Goal: Complete application form: Complete application form

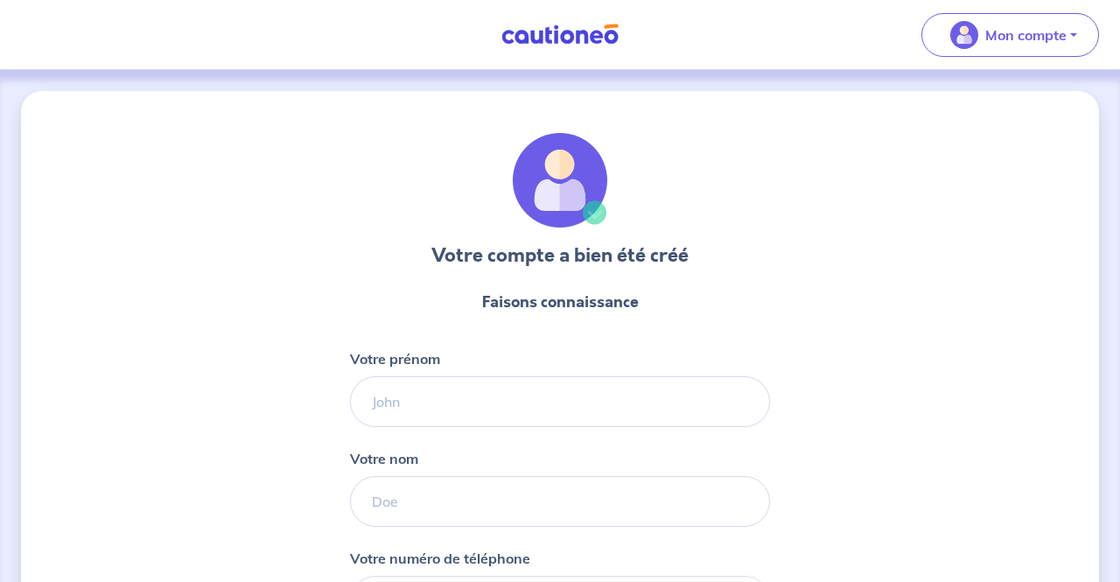
select select "FR"
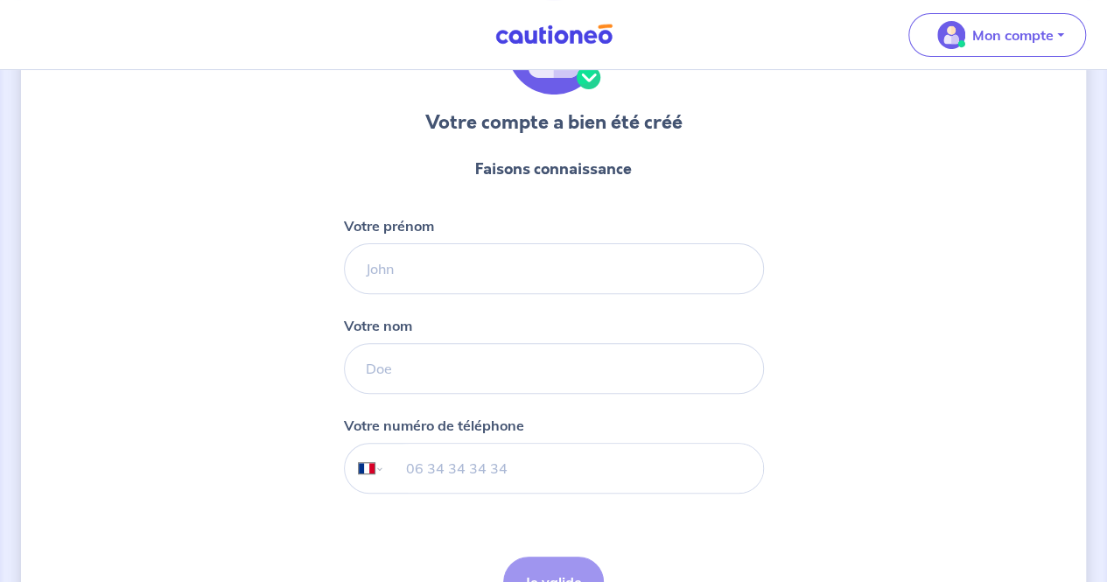
scroll to position [114, 0]
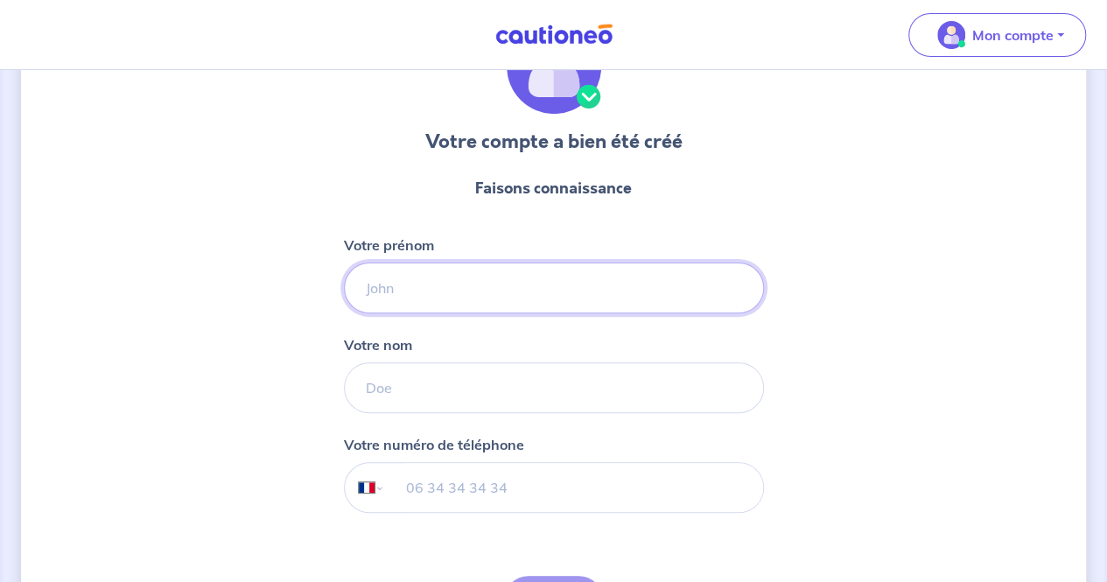
click at [451, 290] on input "Votre prénom" at bounding box center [554, 288] width 420 height 51
type input "[PERSON_NAME]"
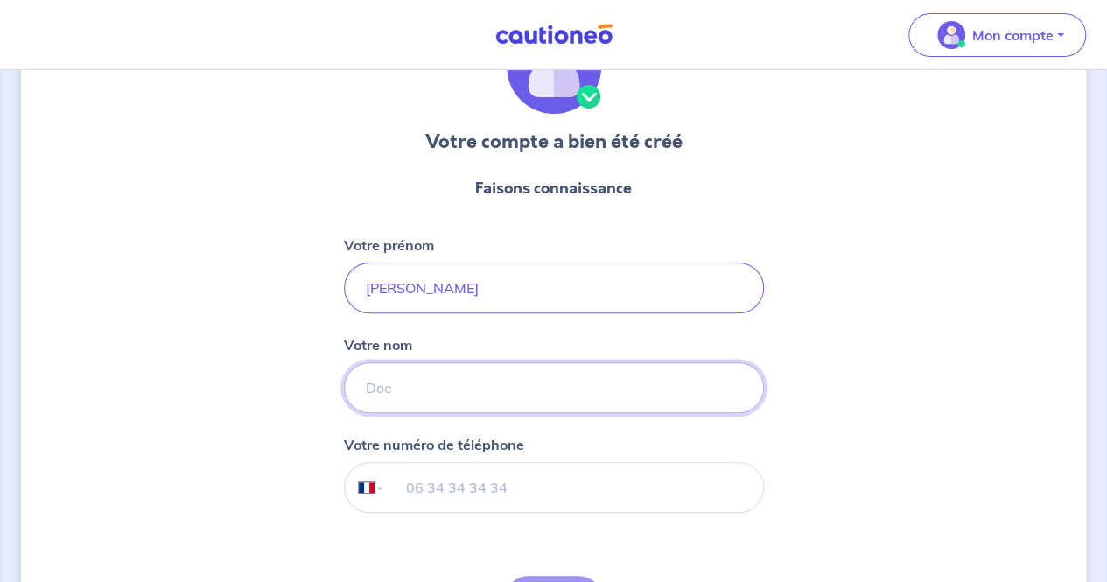
click at [386, 380] on input "Votre nom" at bounding box center [554, 387] width 420 height 51
type input "Ndiaye"
click at [436, 486] on input "tel" at bounding box center [573, 487] width 378 height 49
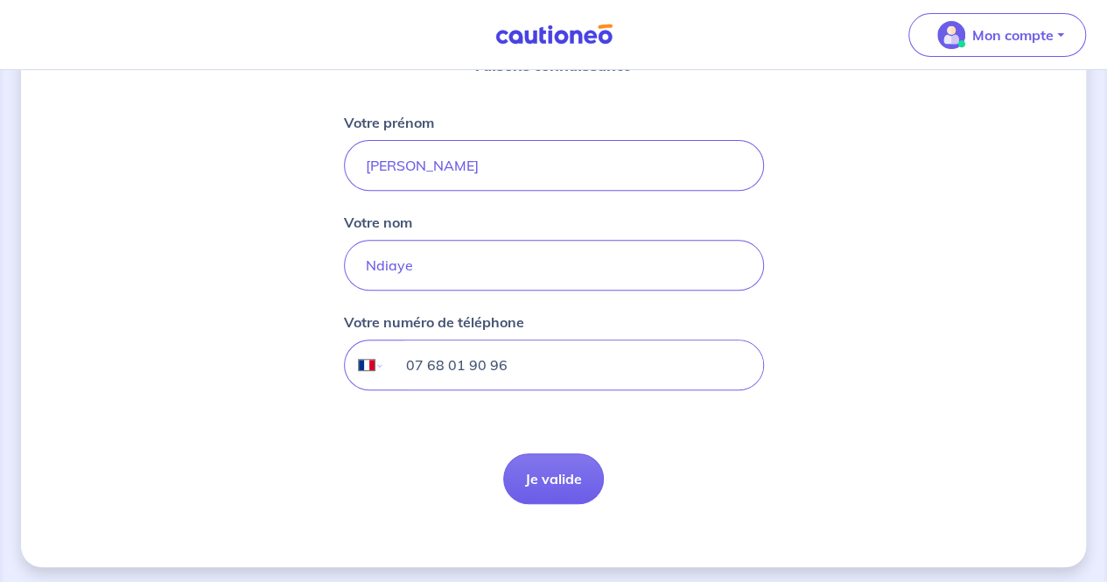
scroll to position [240, 0]
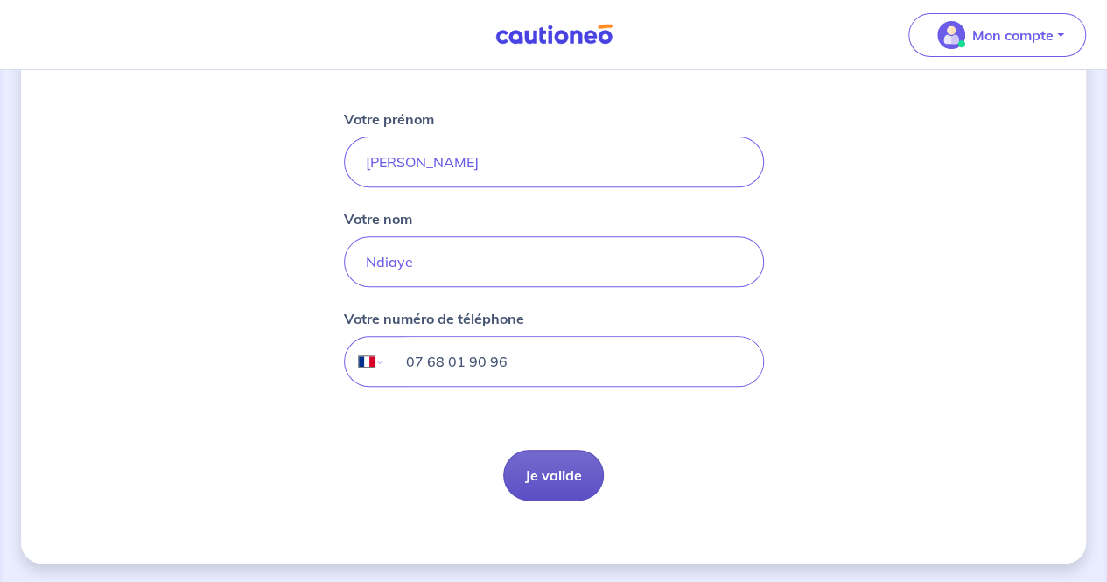
type input "07 68 01 90 96"
click at [564, 481] on button "Je valide" at bounding box center [553, 475] width 101 height 51
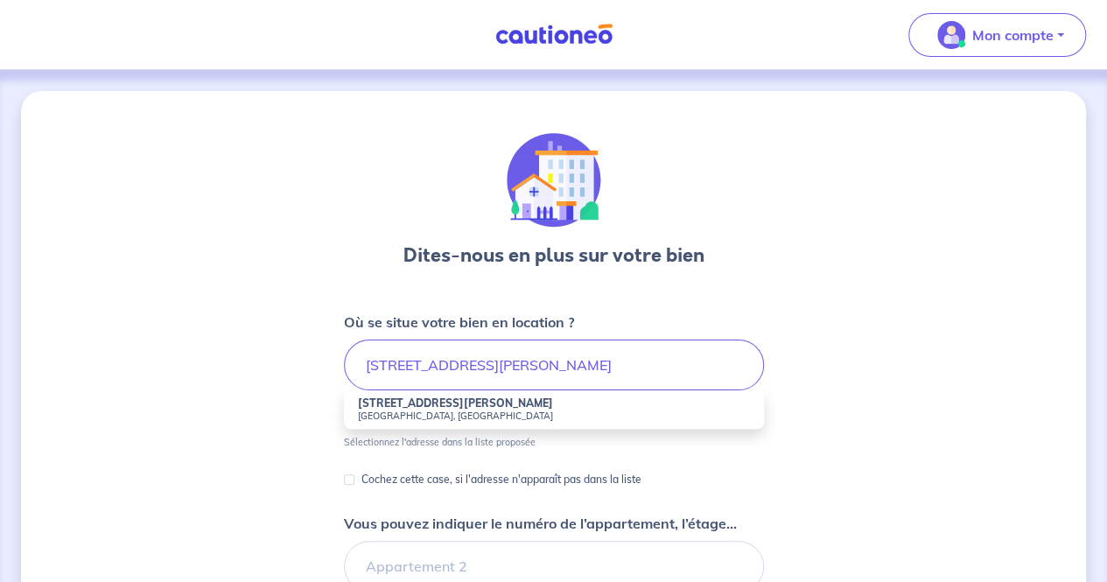
click at [439, 414] on small "[GEOGRAPHIC_DATA], [GEOGRAPHIC_DATA]" at bounding box center [554, 416] width 392 height 12
type input "[STREET_ADDRESS][PERSON_NAME]"
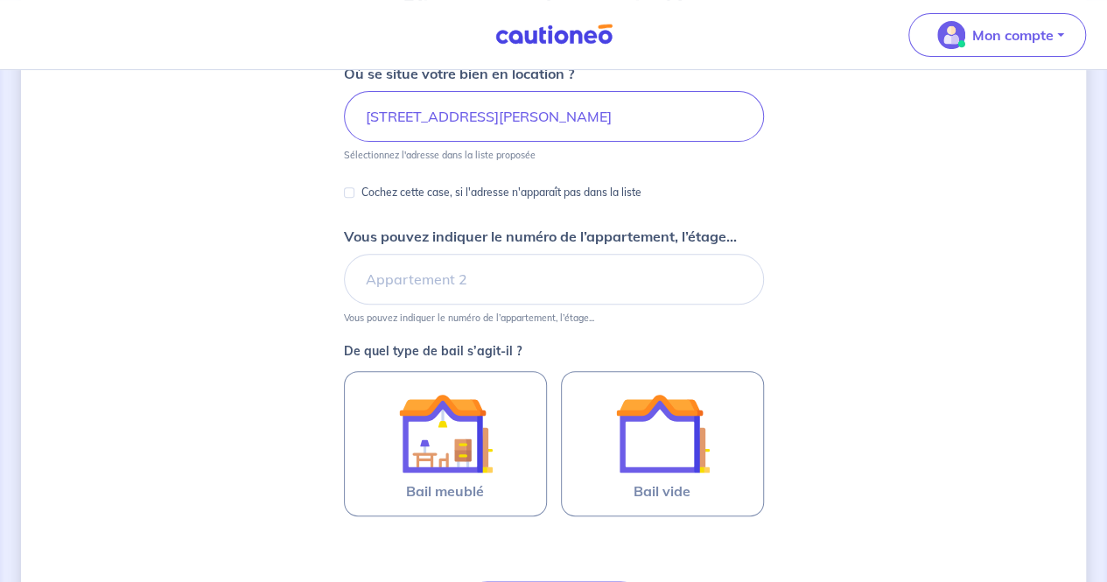
scroll to position [250, 0]
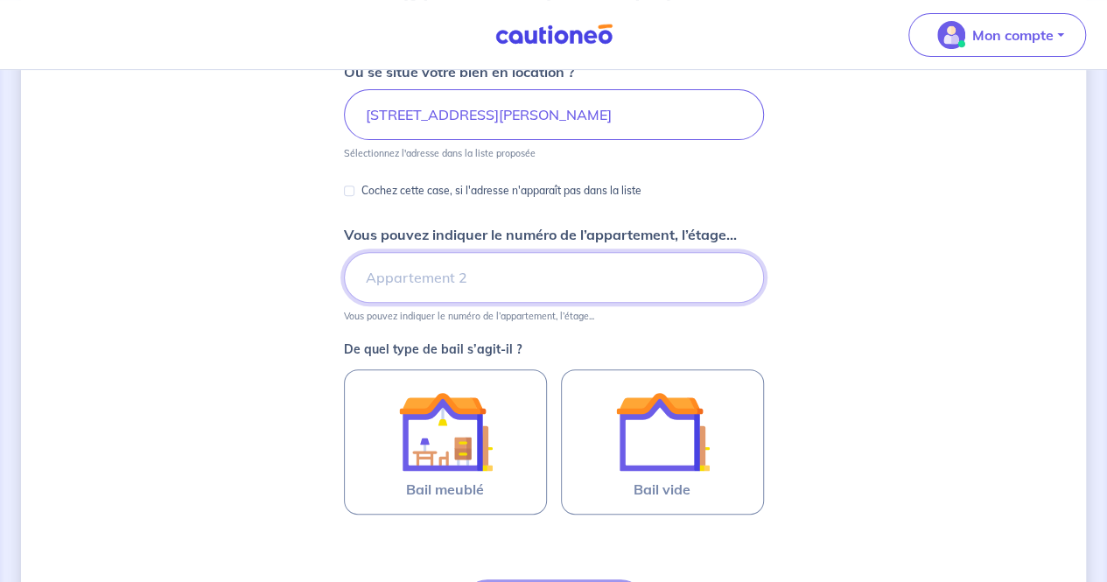
click at [487, 276] on input "Vous pouvez indiquer le numéro de l’appartement, l’étage..." at bounding box center [554, 277] width 420 height 51
type input "etage 8"
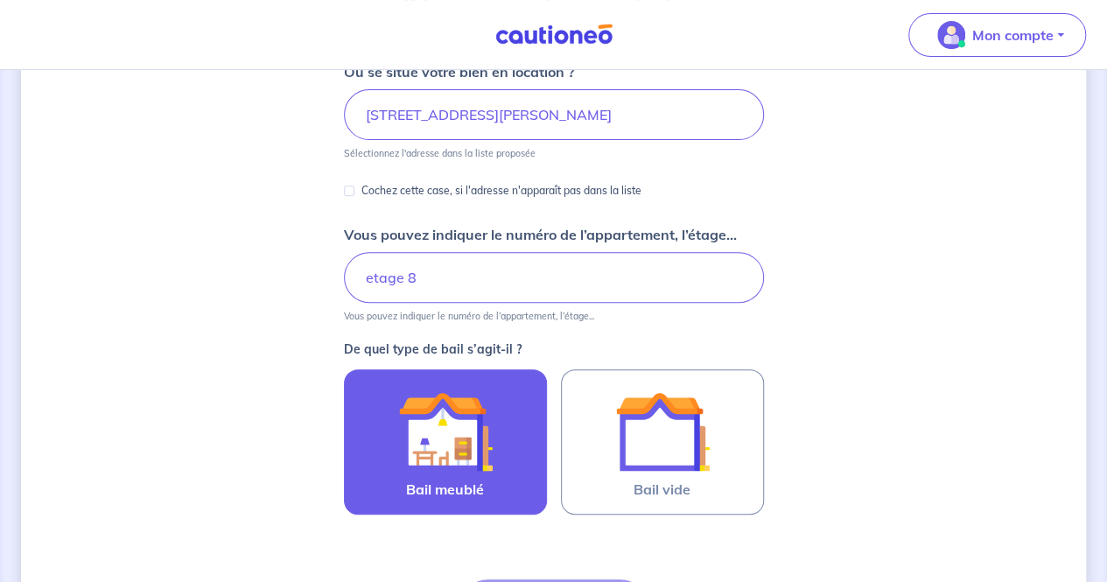
drag, startPoint x: 385, startPoint y: 276, endPoint x: 359, endPoint y: 429, distance: 155.4
click at [359, 429] on label "Bail meublé" at bounding box center [445, 441] width 203 height 145
click at [0, 0] on input "Bail meublé" at bounding box center [0, 0] width 0 height 0
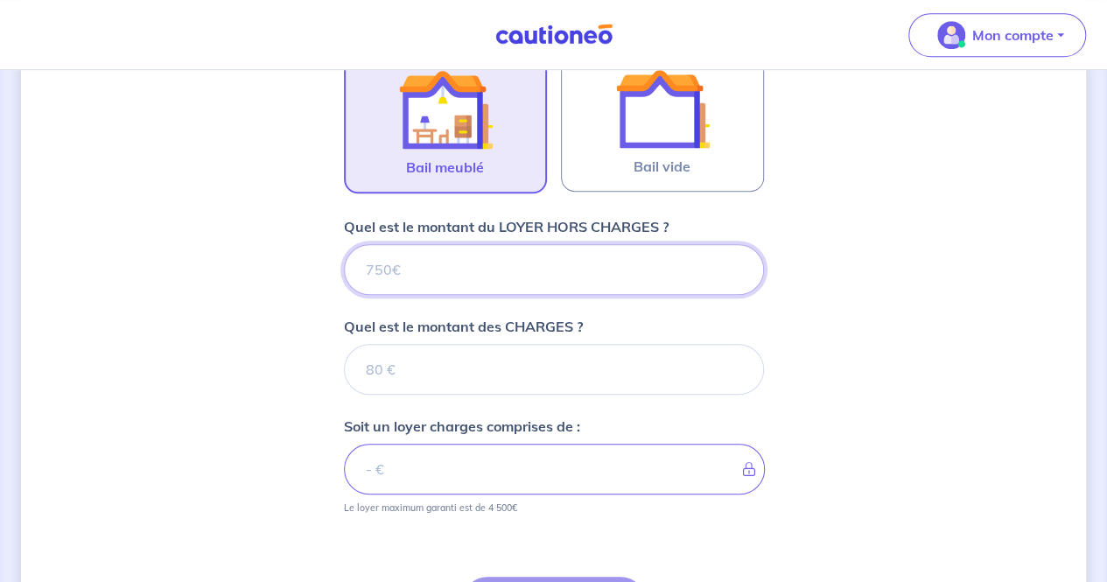
scroll to position [576, 0]
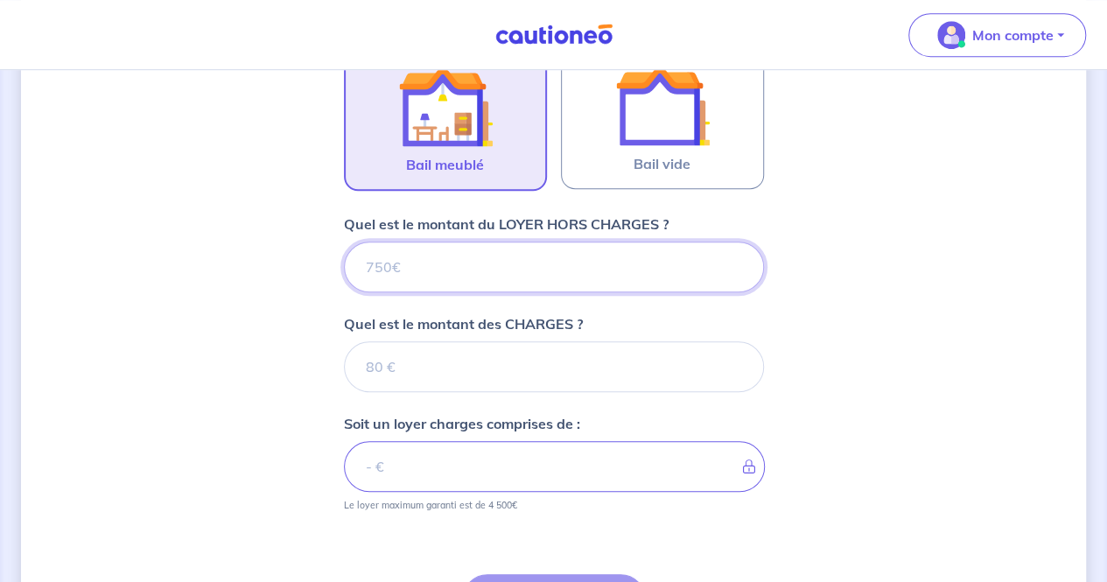
click at [447, 261] on input "Quel est le montant du LOYER HORS CHARGES ?" at bounding box center [554, 267] width 420 height 51
type input "21"
type input "2150"
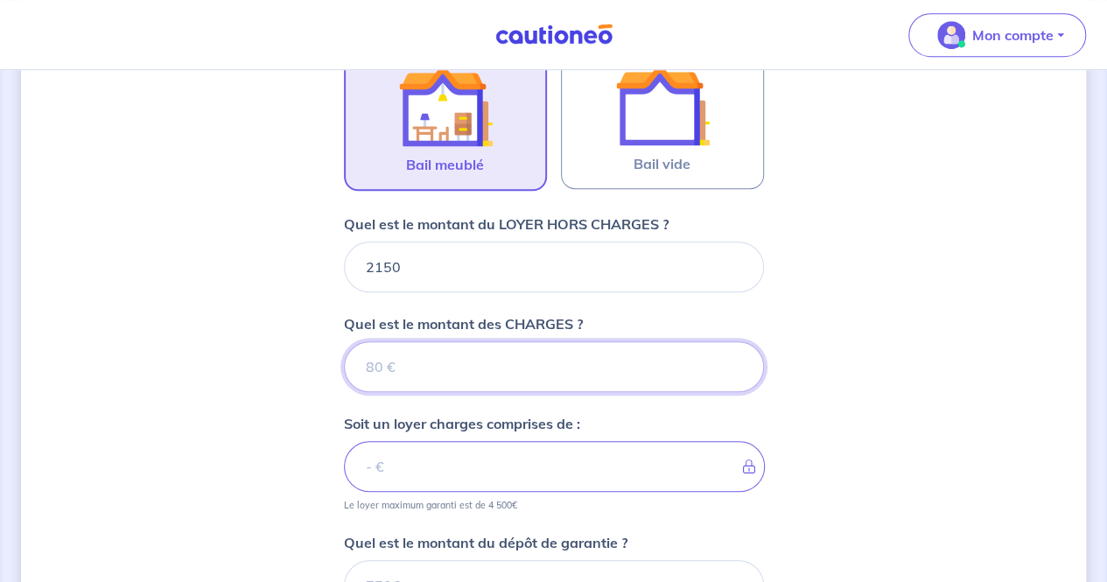
click at [439, 366] on input "Quel est le montant des CHARGES ?" at bounding box center [554, 366] width 420 height 51
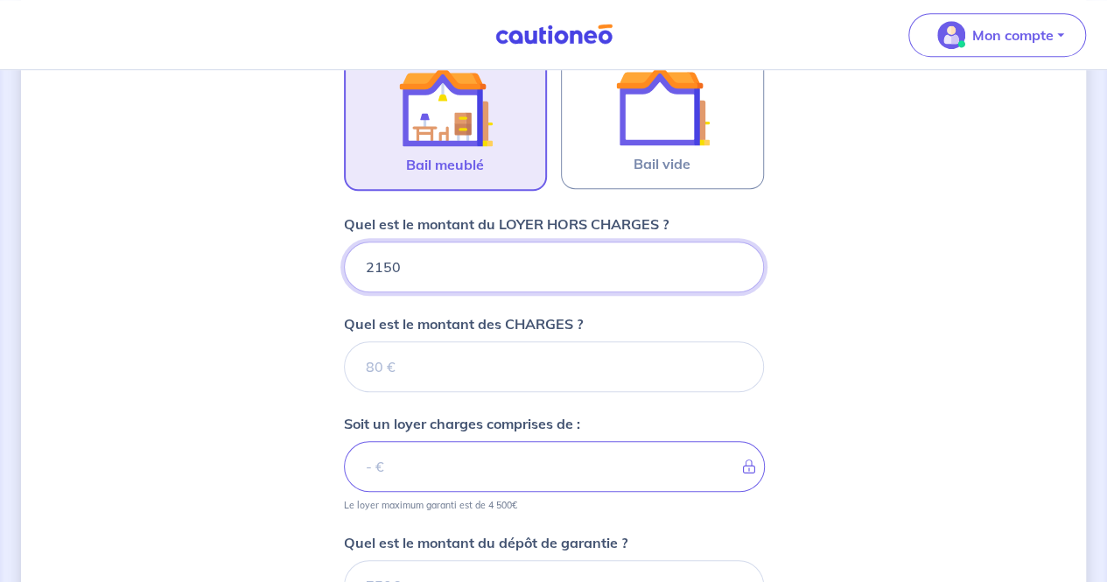
click at [446, 274] on input "2150" at bounding box center [554, 267] width 420 height 51
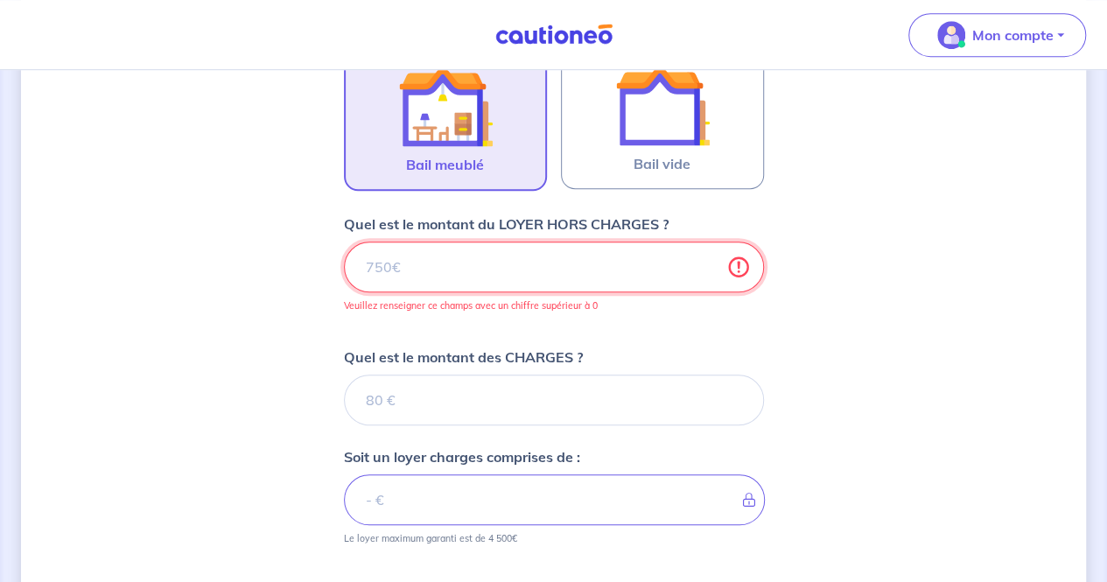
type input "2150"
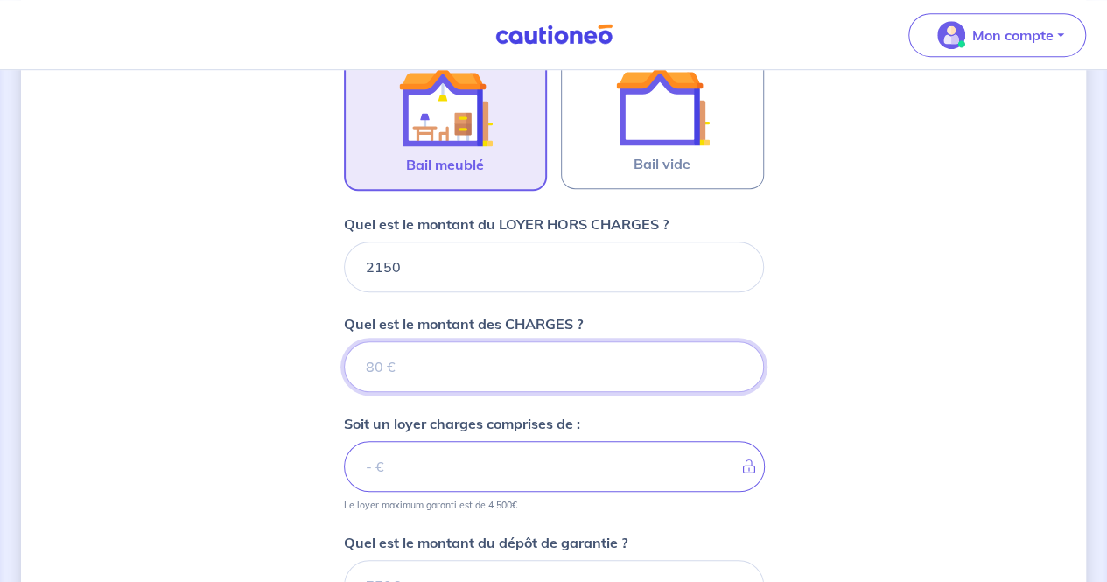
click at [432, 373] on input "Quel est le montant des CHARGES ?" at bounding box center [554, 366] width 420 height 51
type input "20"
type input "2152"
type input "200"
type input "2350"
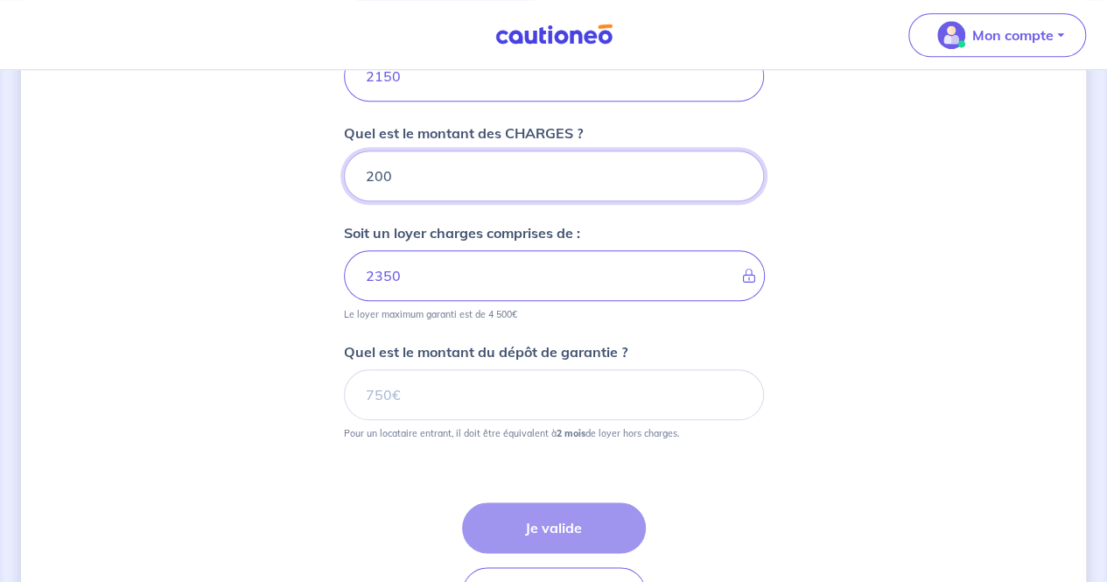
scroll to position [775, 0]
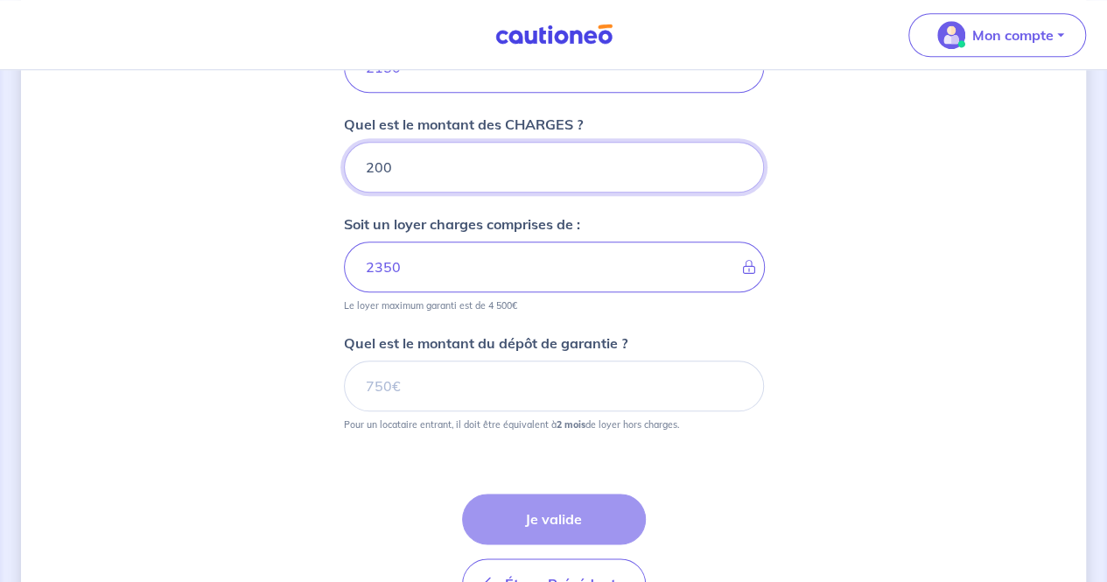
type input "200"
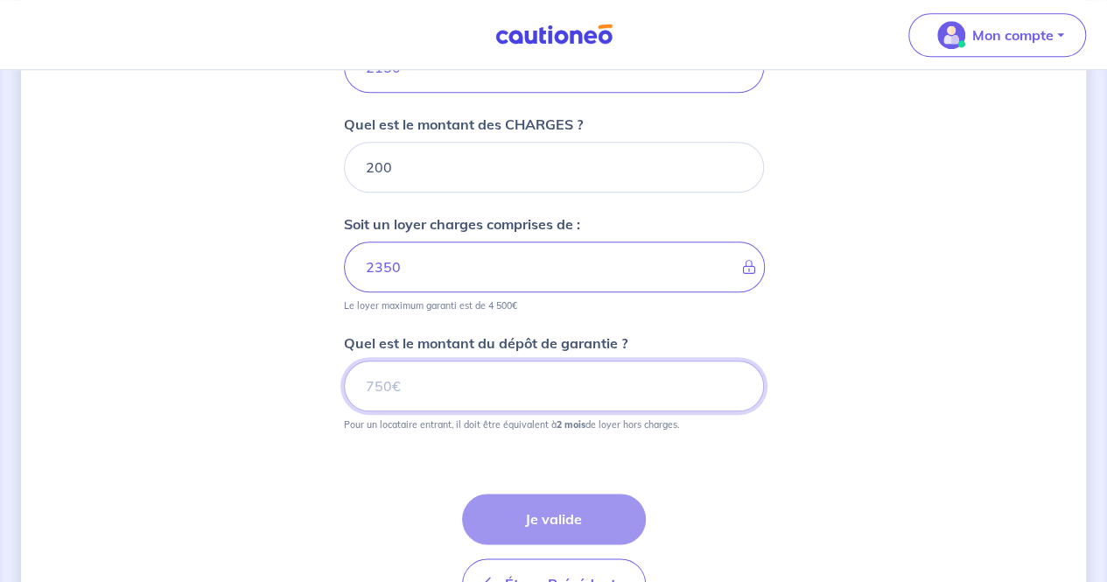
click at [438, 382] on input "Quel est le montant du dépôt de garantie ?" at bounding box center [554, 386] width 420 height 51
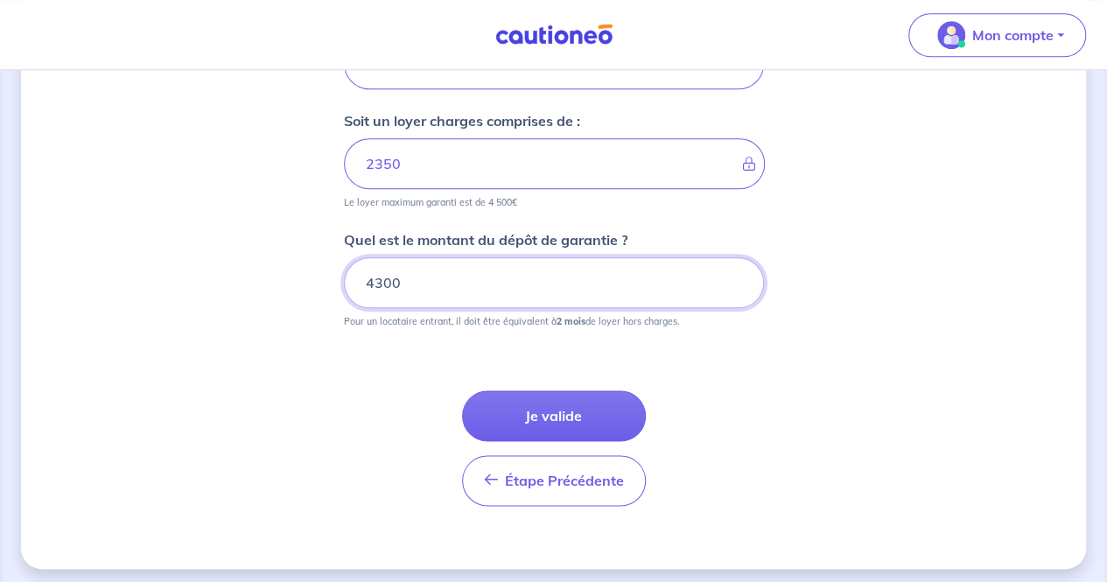
scroll to position [881, 0]
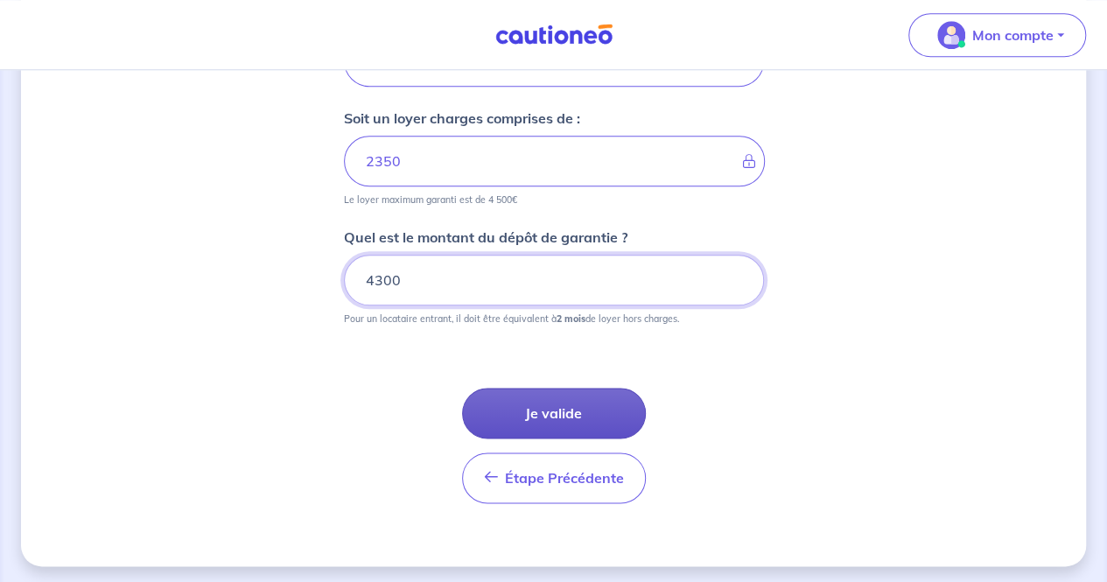
type input "4300"
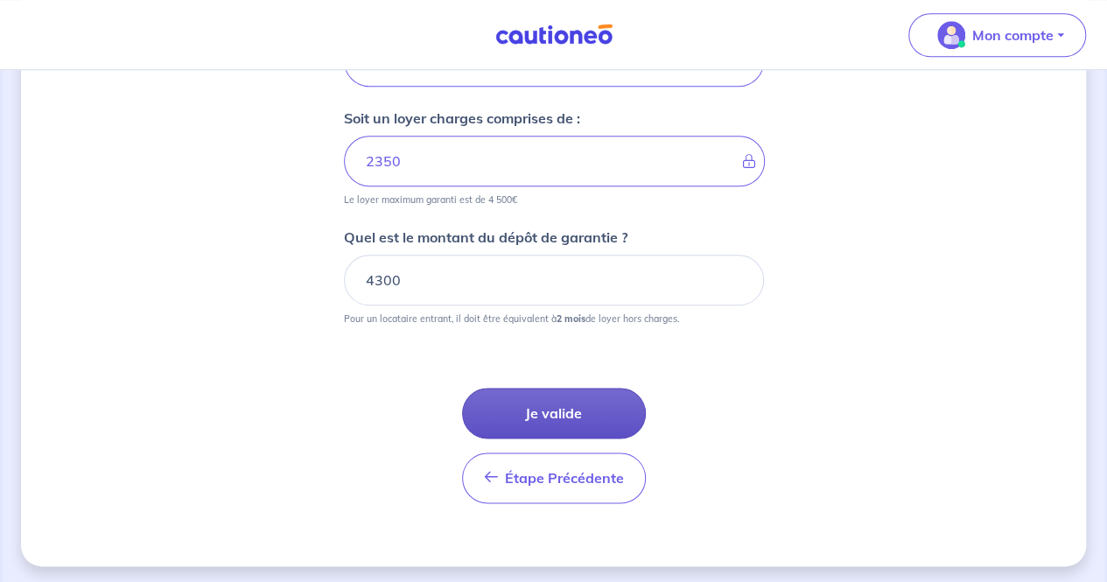
click at [571, 407] on button "Je valide" at bounding box center [554, 413] width 184 height 51
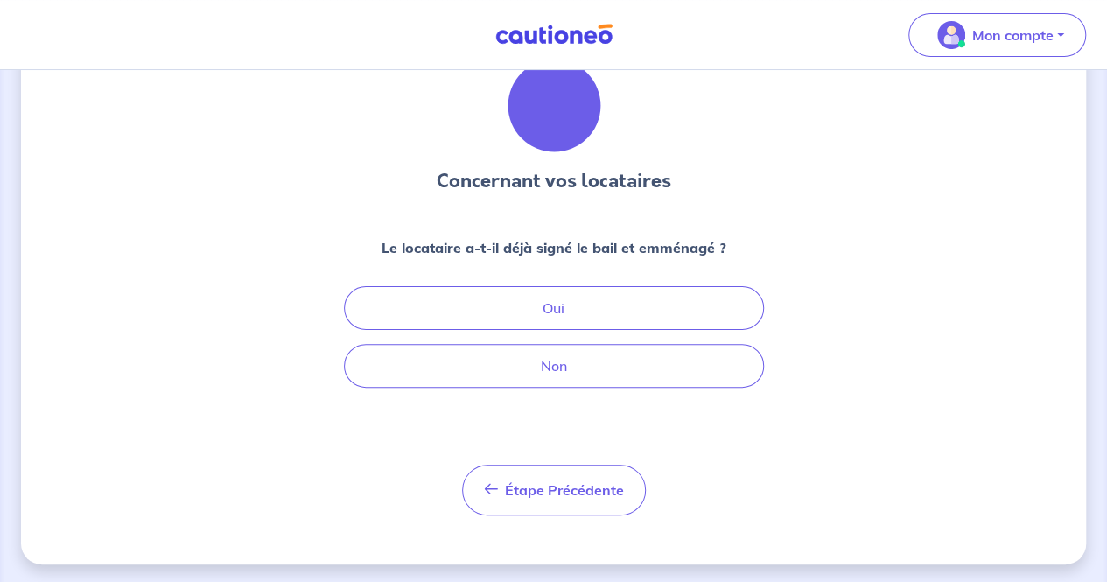
scroll to position [75, 0]
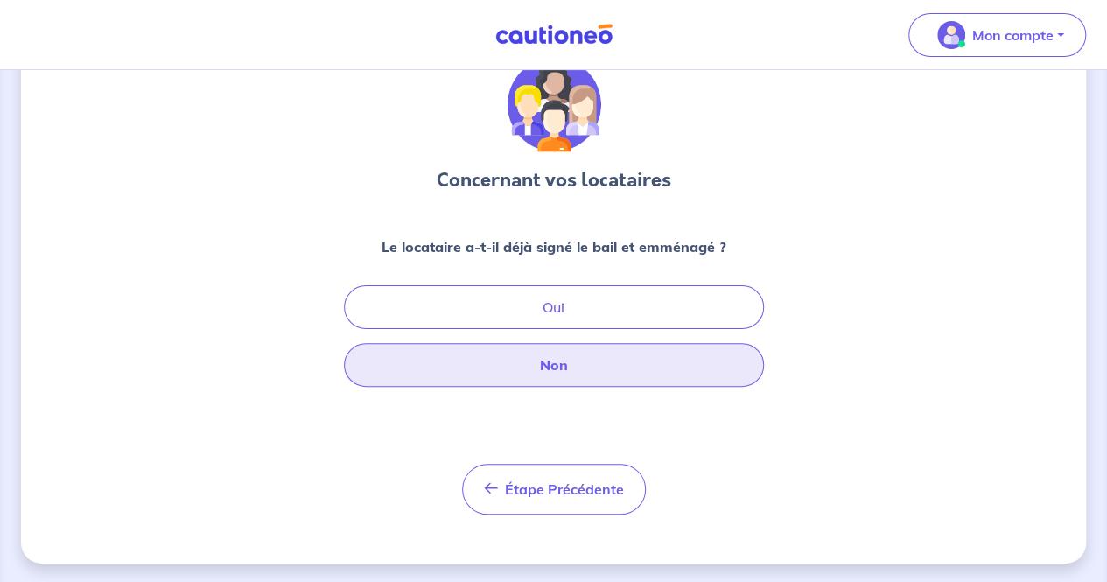
click at [603, 369] on button "Non" at bounding box center [554, 365] width 420 height 44
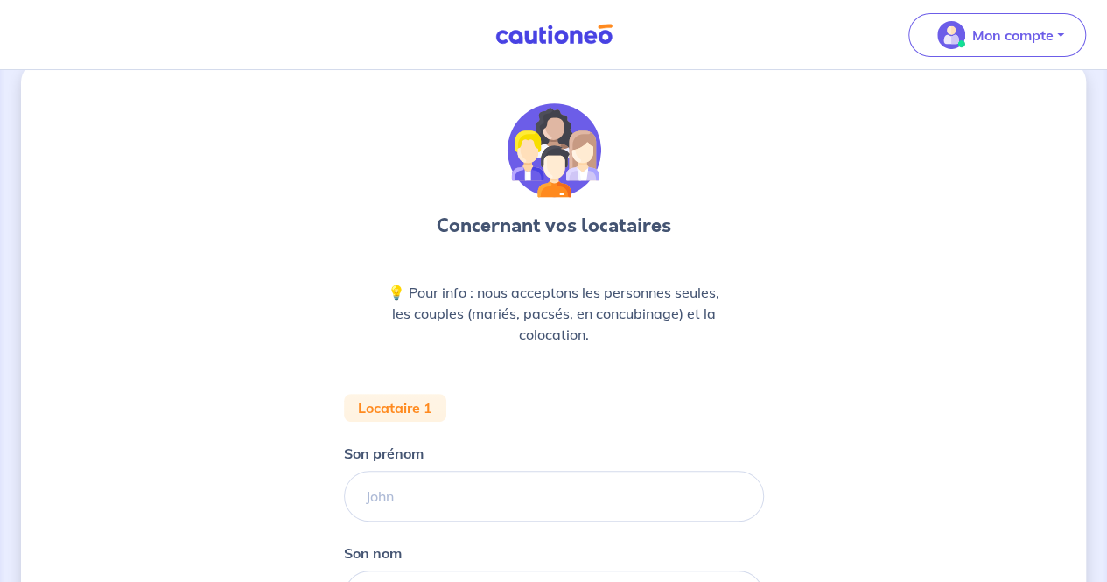
scroll to position [29, 0]
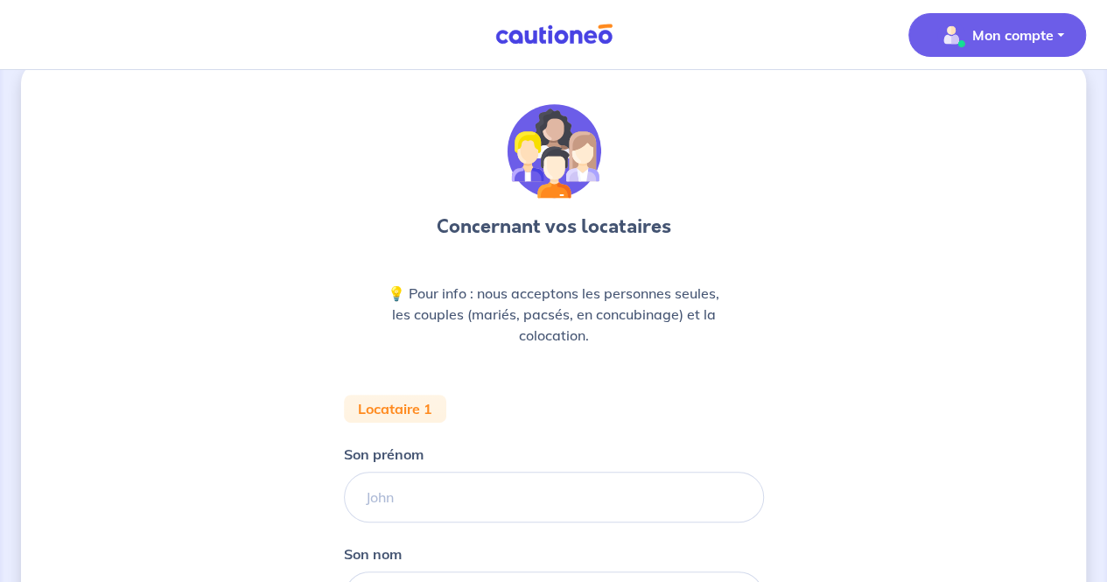
click at [989, 30] on p "Mon compte" at bounding box center [1012, 35] width 81 height 21
click at [964, 104] on link "Mes informations" at bounding box center [979, 109] width 141 height 28
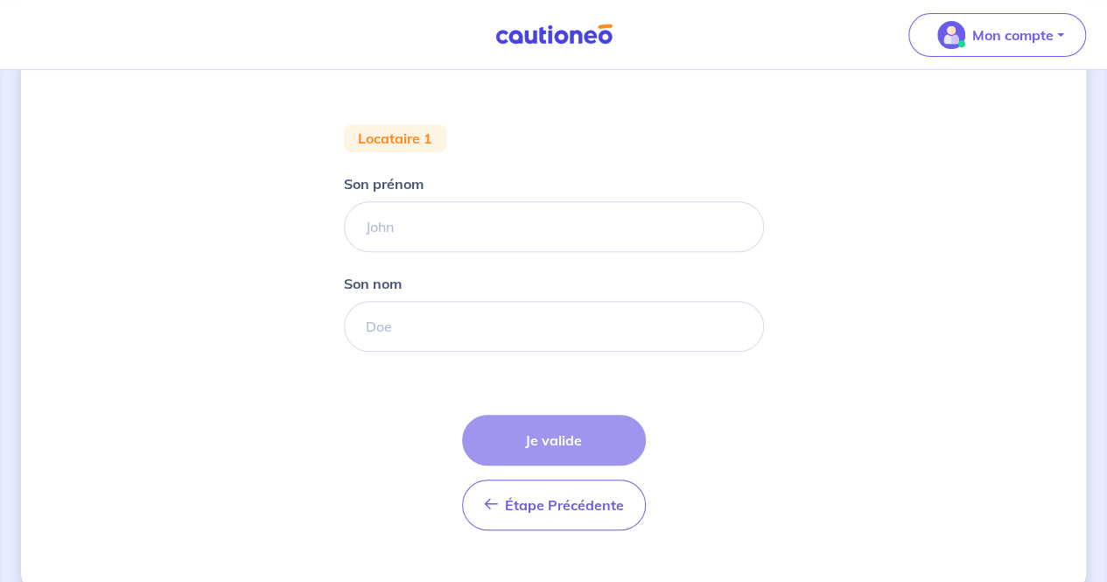
scroll to position [315, 0]
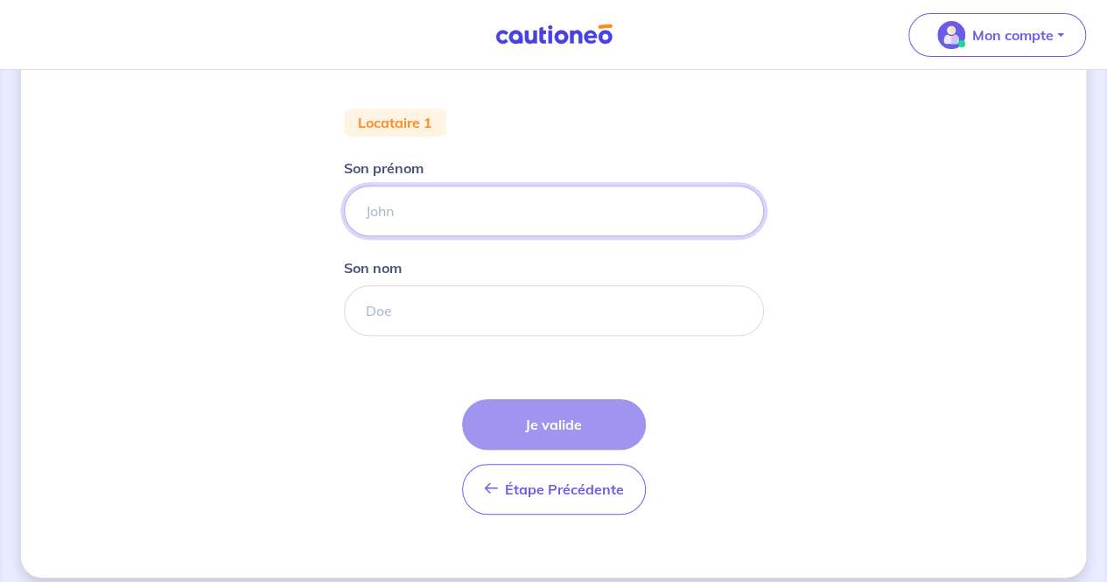
click at [453, 204] on input "Son prénom" at bounding box center [554, 211] width 420 height 51
type input "[PERSON_NAME]"
click at [473, 311] on input "Son nom" at bounding box center [554, 310] width 420 height 51
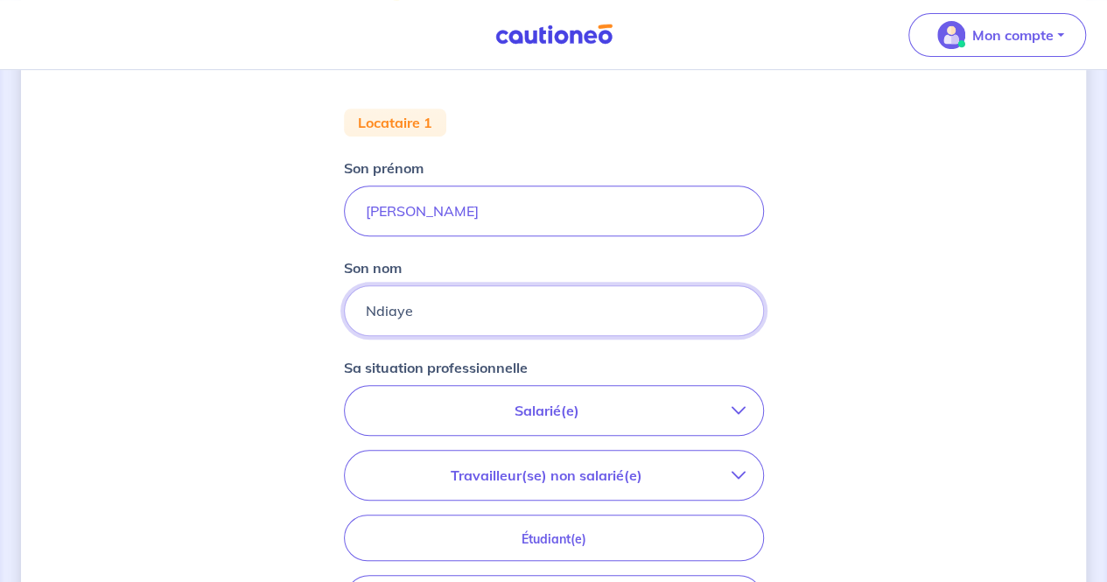
type input "Ndiaye"
click at [597, 408] on p "Salarié(e)" at bounding box center [546, 410] width 369 height 21
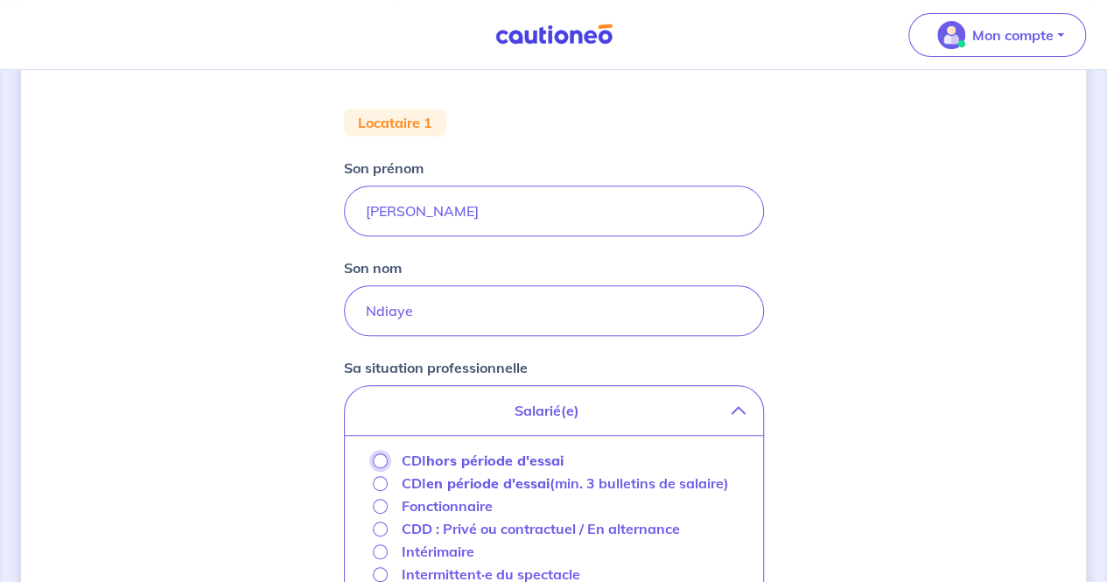
click at [376, 461] on input "CDI hors période d'essai" at bounding box center [380, 460] width 15 height 15
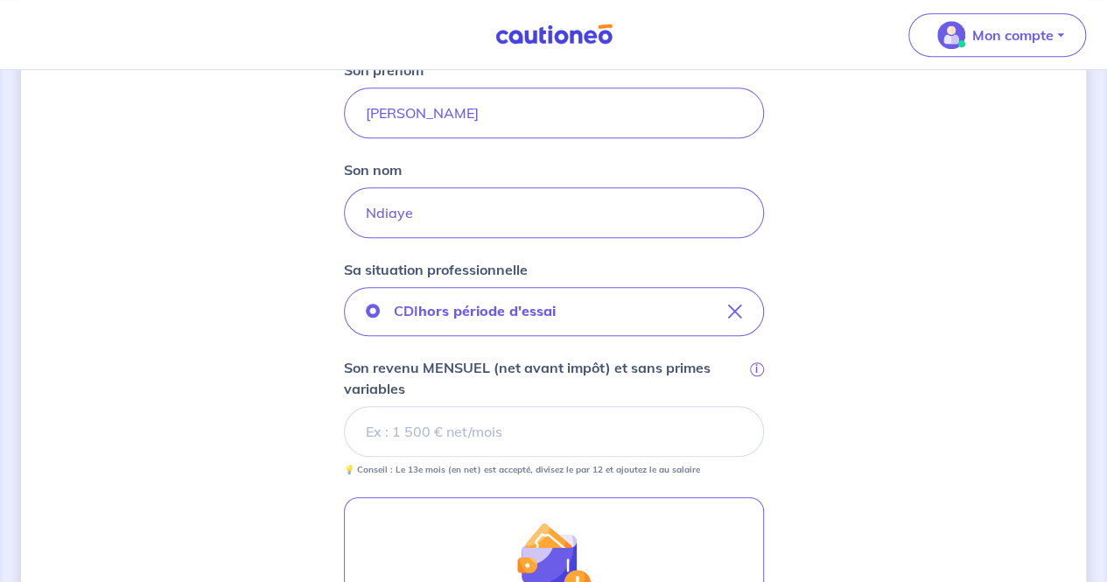
scroll to position [416, 0]
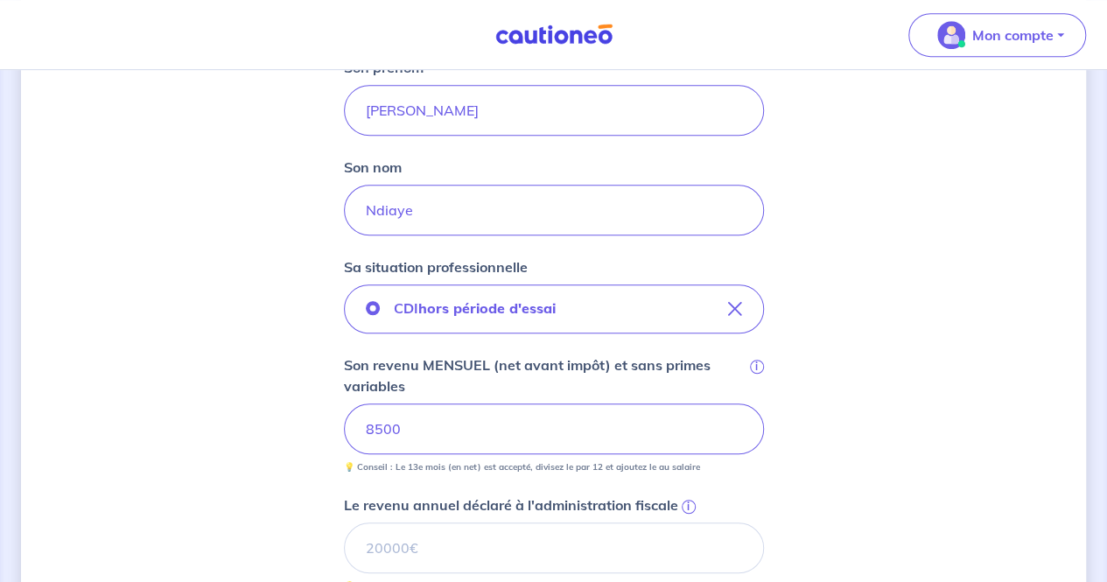
click at [902, 430] on div "Concernant vos locataires 💡 Pour info : nous acceptons les personnes seules, le…" at bounding box center [553, 358] width 1065 height 1367
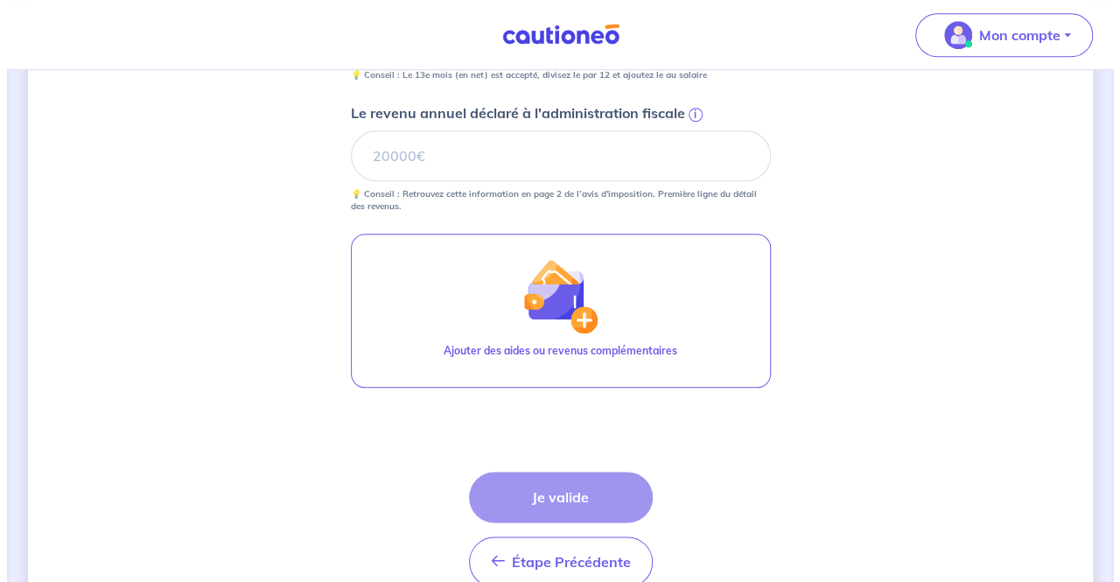
scroll to position [830, 0]
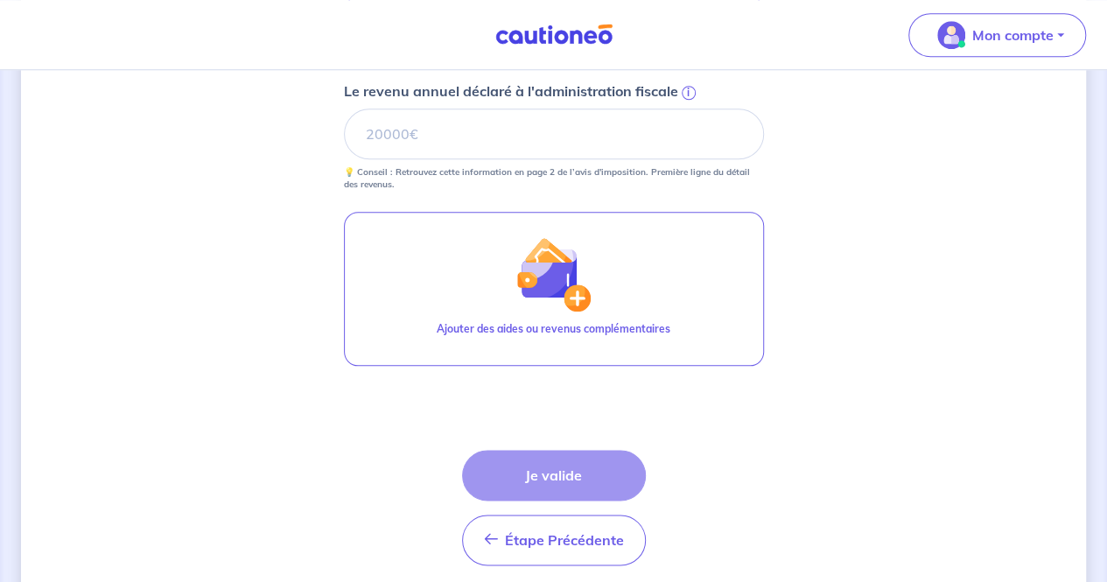
click at [568, 472] on div "Étape Précédente Précédent Je valide Je valide" at bounding box center [554, 508] width 184 height 116
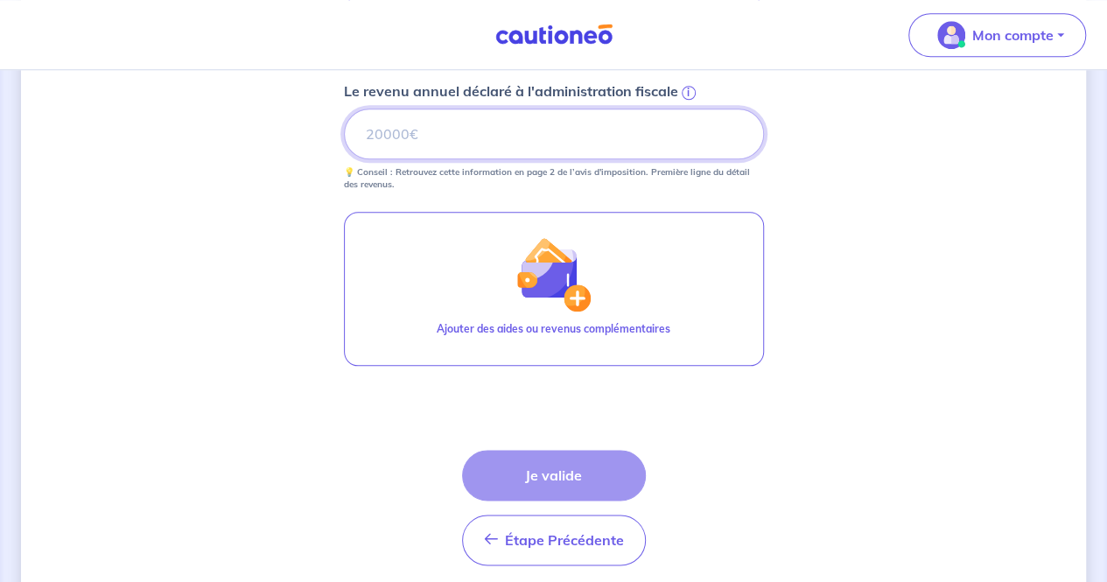
click at [603, 136] on input "Le revenu annuel déclaré à l'administration fiscale i" at bounding box center [554, 134] width 420 height 51
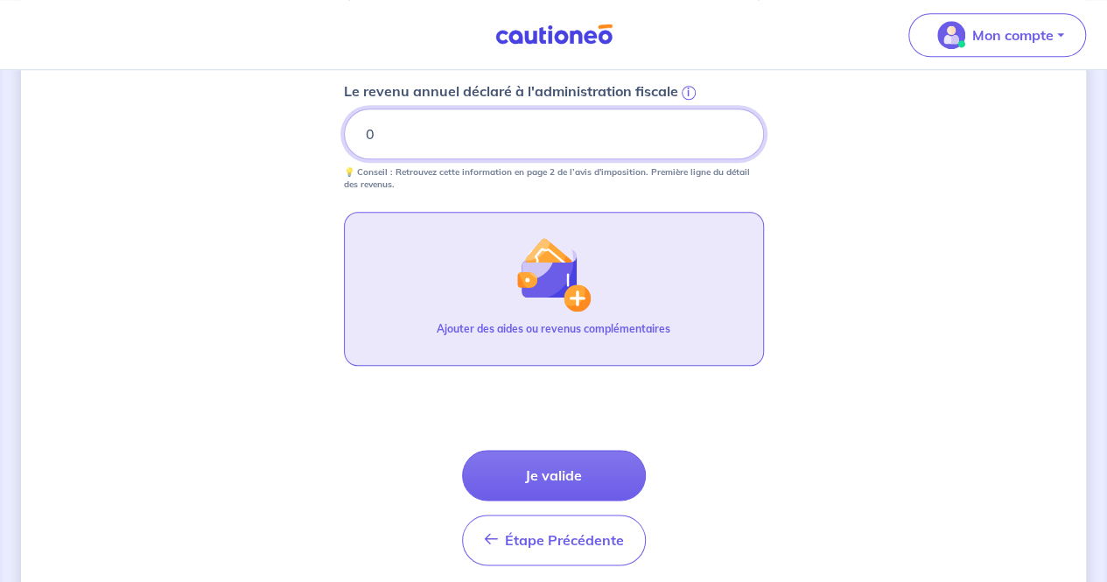
type input "0"
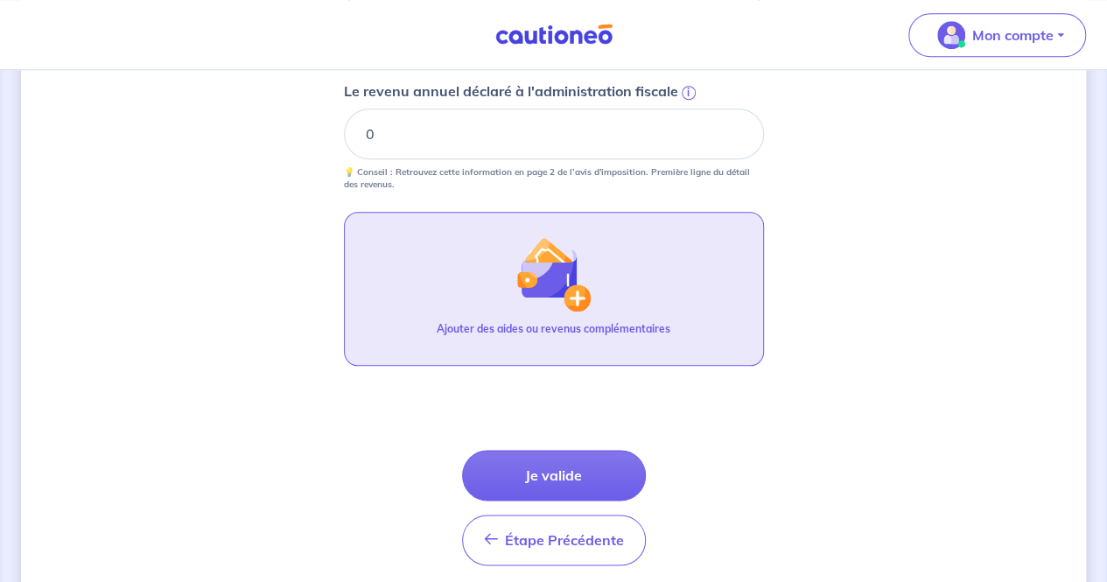
click at [579, 269] on img "button" at bounding box center [553, 273] width 75 height 75
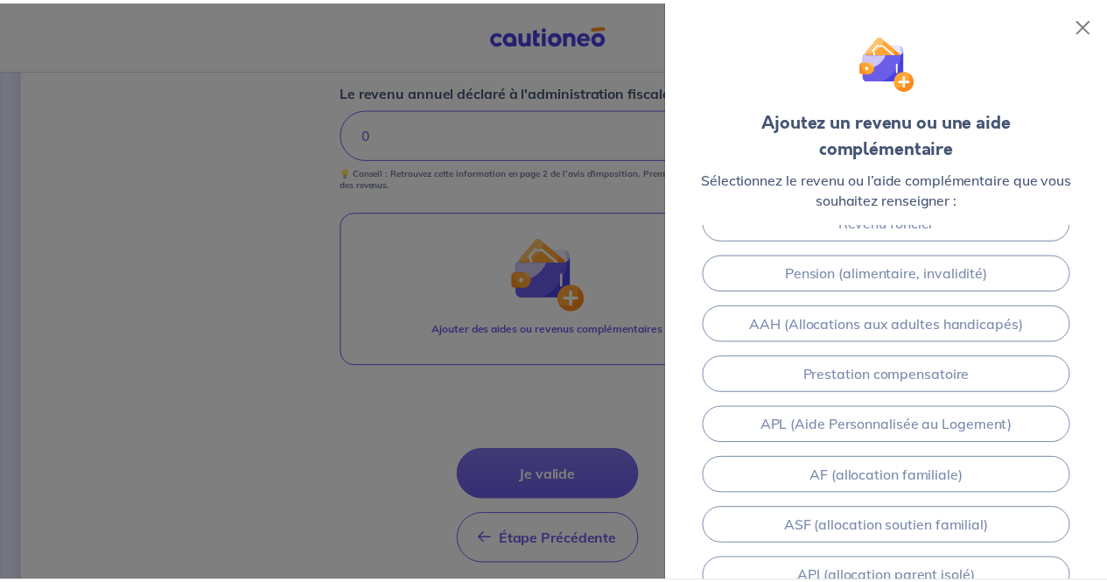
scroll to position [0, 0]
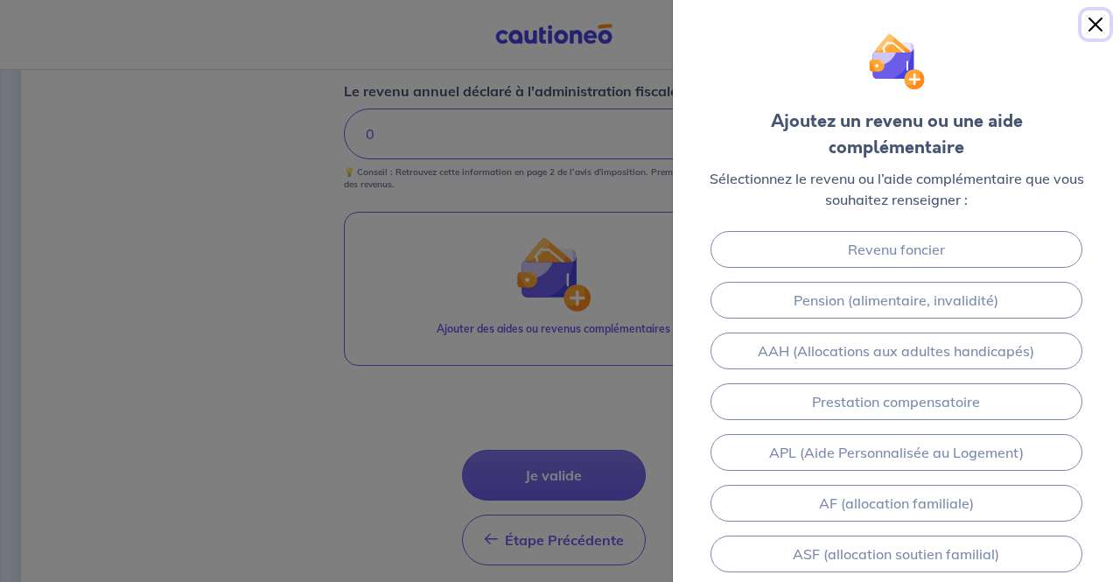
click at [1098, 24] on button "Close" at bounding box center [1096, 25] width 28 height 28
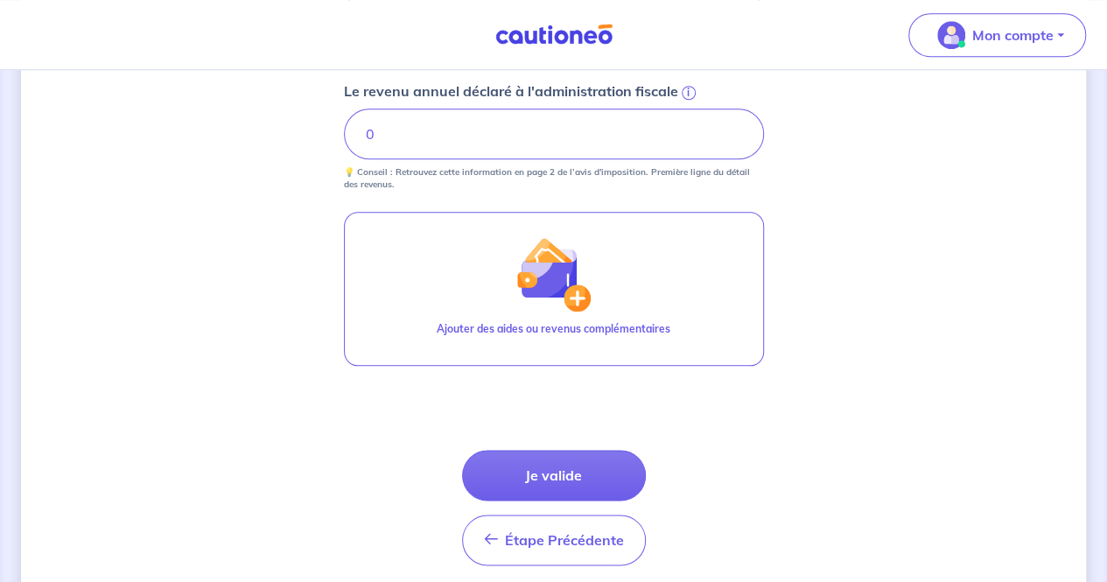
drag, startPoint x: 1069, startPoint y: 218, endPoint x: 1114, endPoint y: 342, distance: 132.4
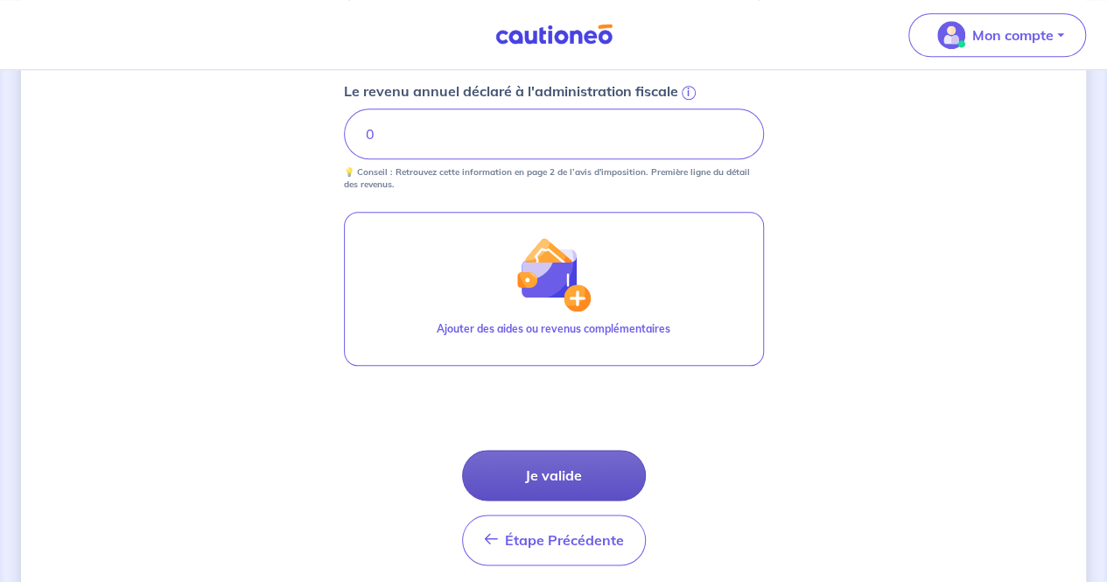
click at [574, 473] on button "Je valide" at bounding box center [554, 475] width 184 height 51
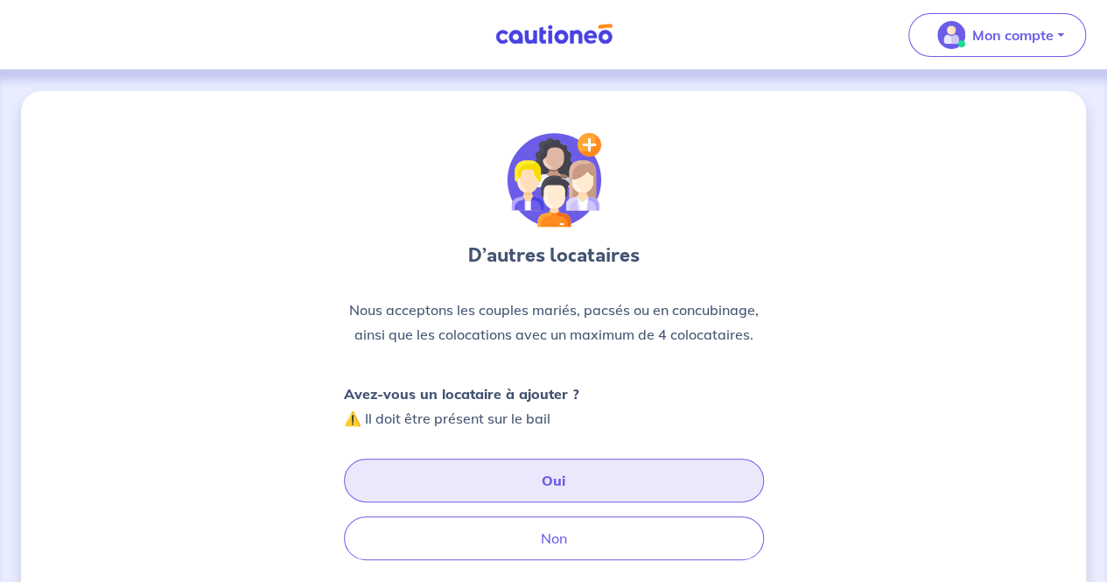
click at [550, 478] on button "Oui" at bounding box center [554, 481] width 420 height 44
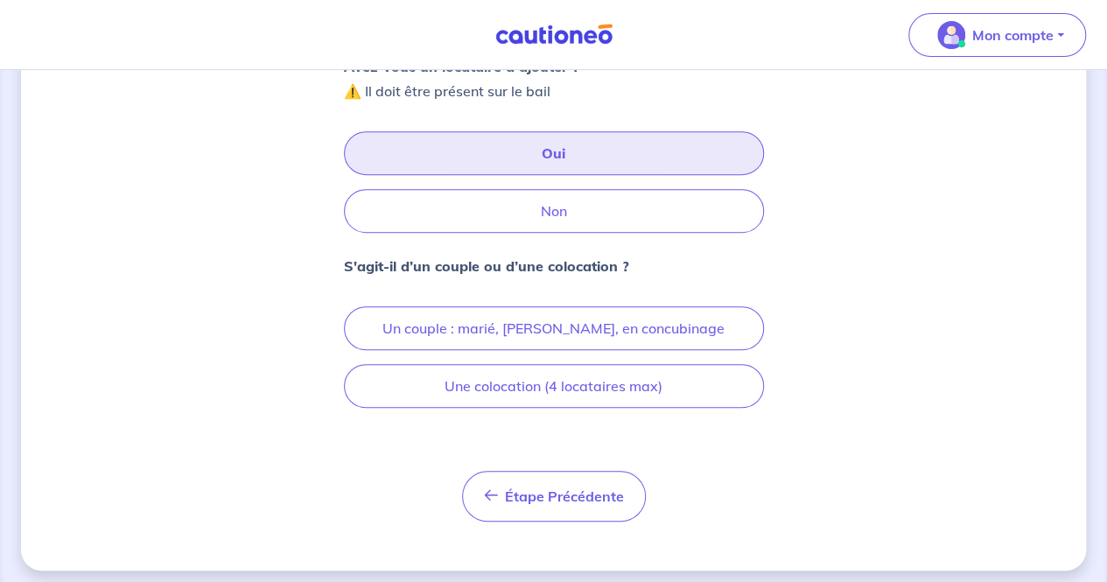
scroll to position [328, 0]
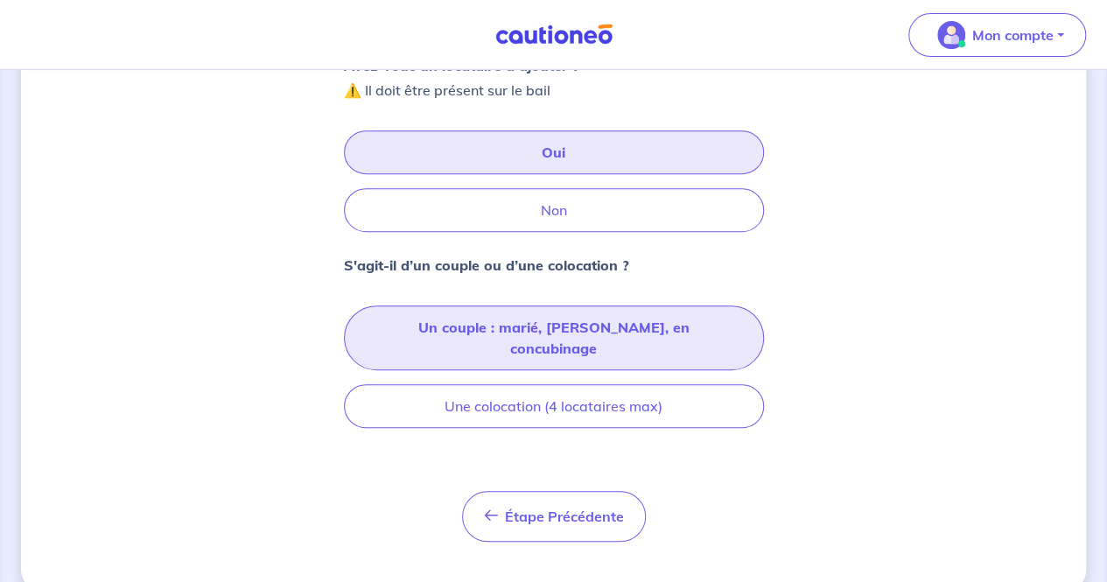
click at [614, 329] on button "Un couple : marié, [PERSON_NAME], en concubinage" at bounding box center [554, 337] width 420 height 65
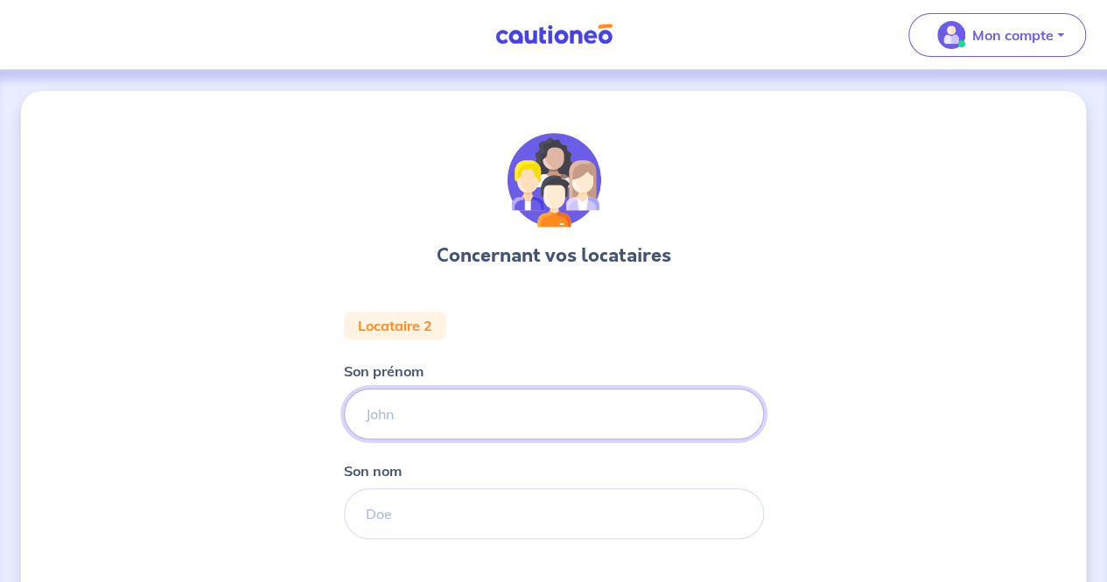
click at [442, 424] on input "Son prénom" at bounding box center [554, 414] width 420 height 51
type input "[PERSON_NAME]"
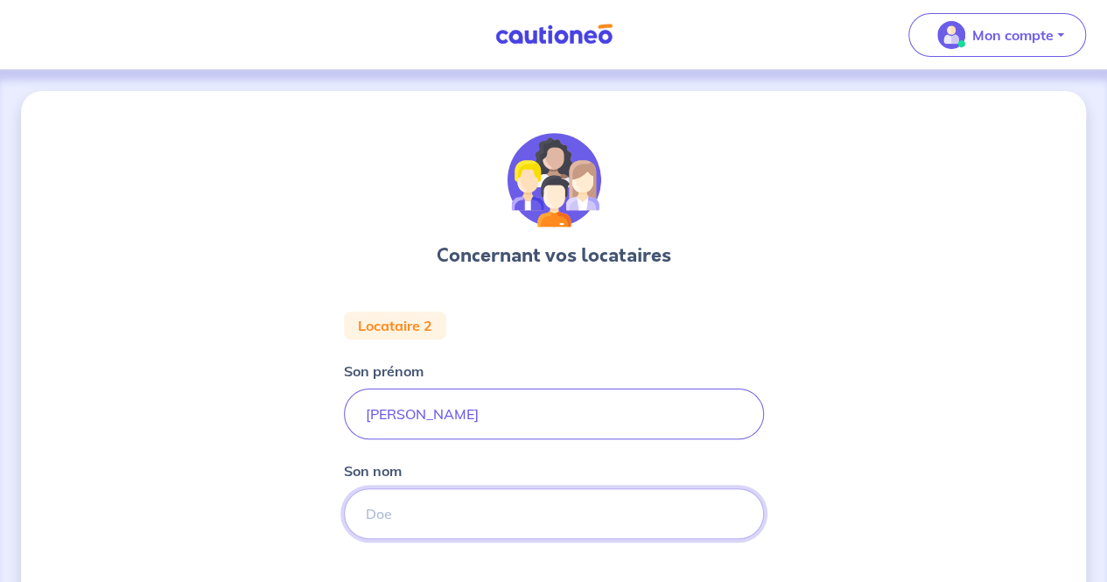
click at [436, 513] on input "Son nom" at bounding box center [554, 513] width 420 height 51
type input "El Ouadili"
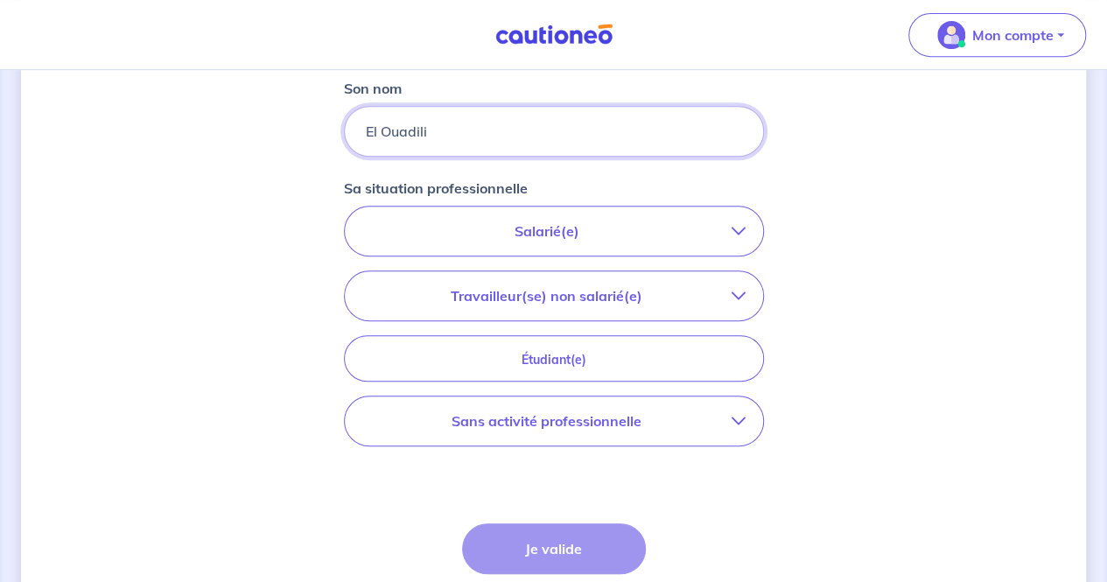
scroll to position [386, 0]
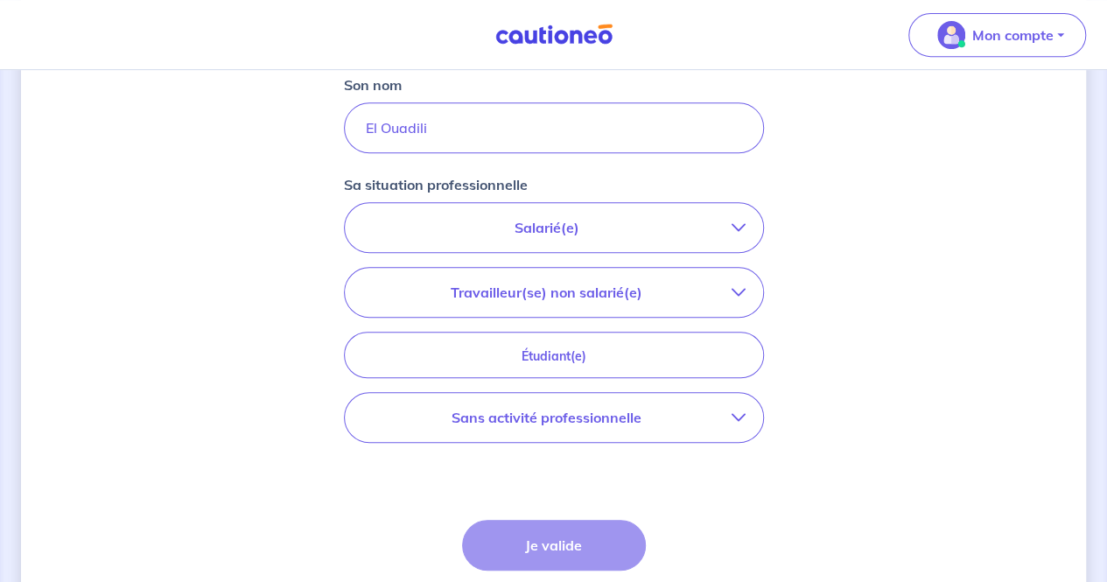
click at [620, 411] on p "Sans activité professionnelle" at bounding box center [546, 417] width 369 height 21
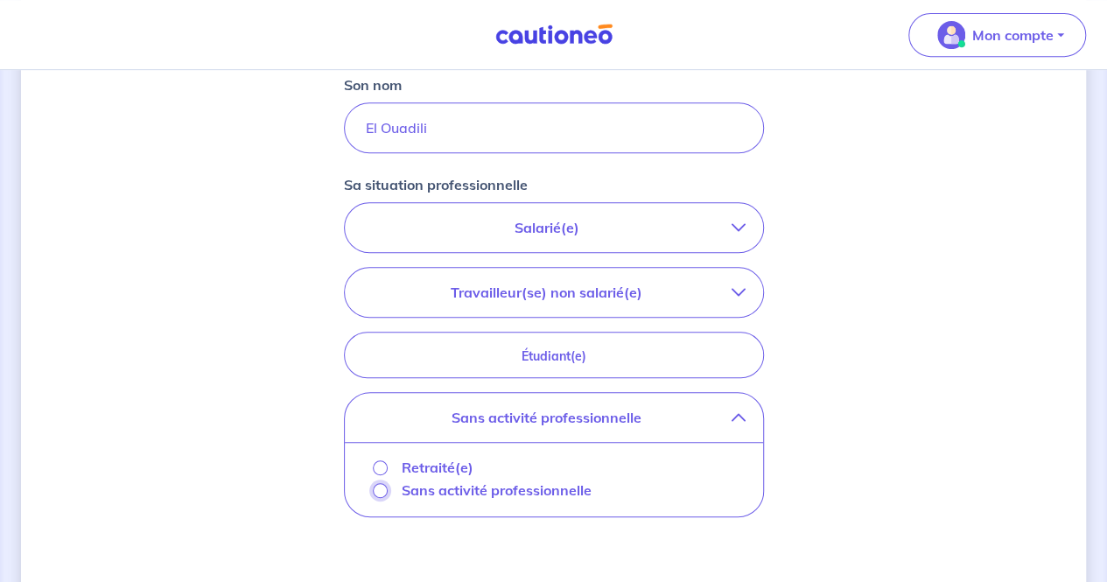
click at [376, 491] on input "Sans activité professionnelle" at bounding box center [380, 490] width 15 height 15
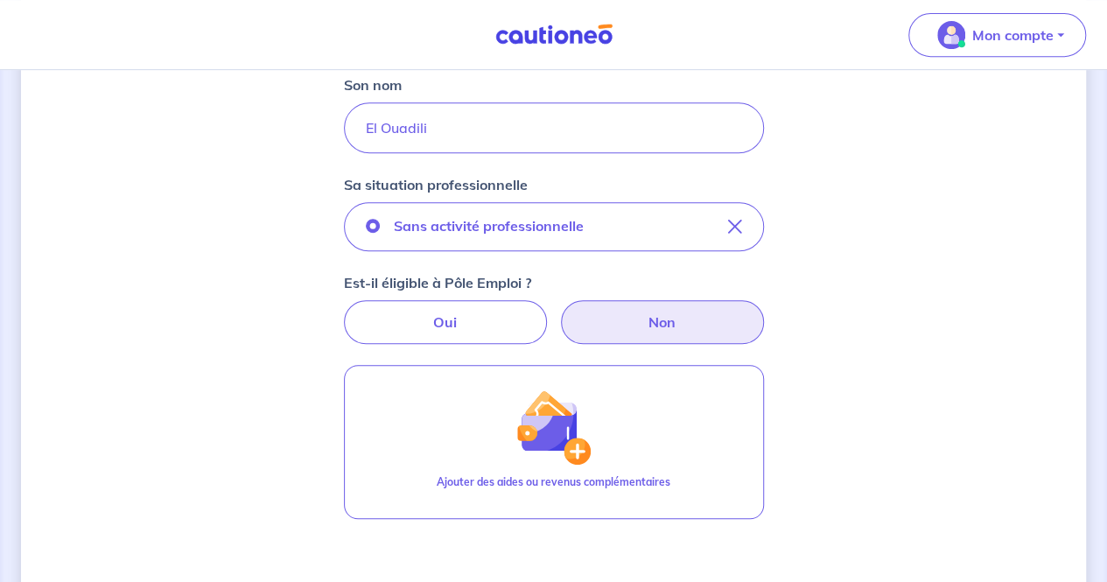
click at [670, 319] on label "Non" at bounding box center [662, 322] width 203 height 44
click at [559, 312] on input "Non" at bounding box center [553, 305] width 11 height 11
radio input "true"
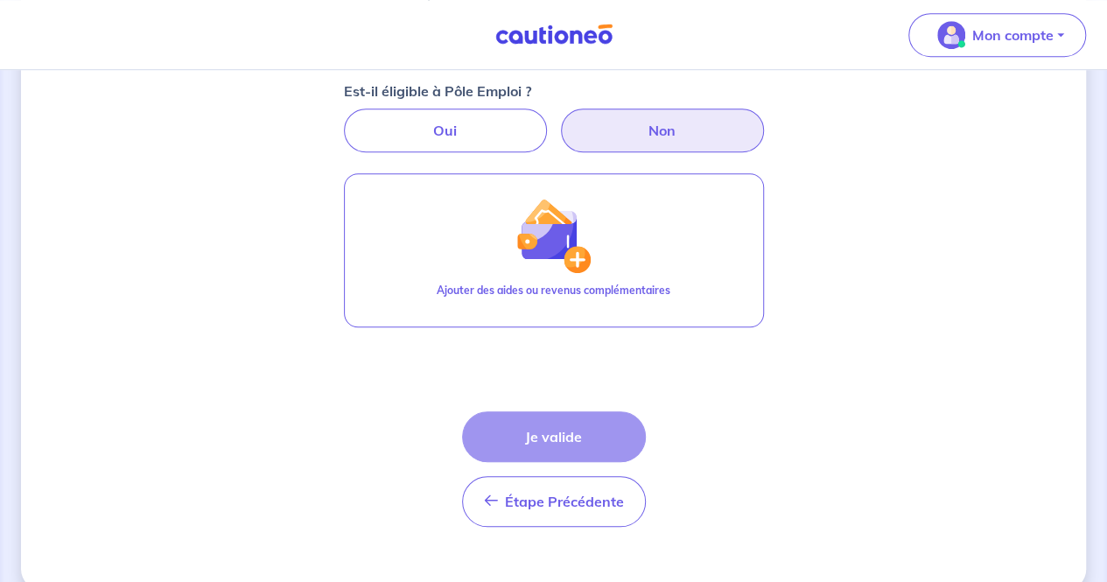
scroll to position [602, 0]
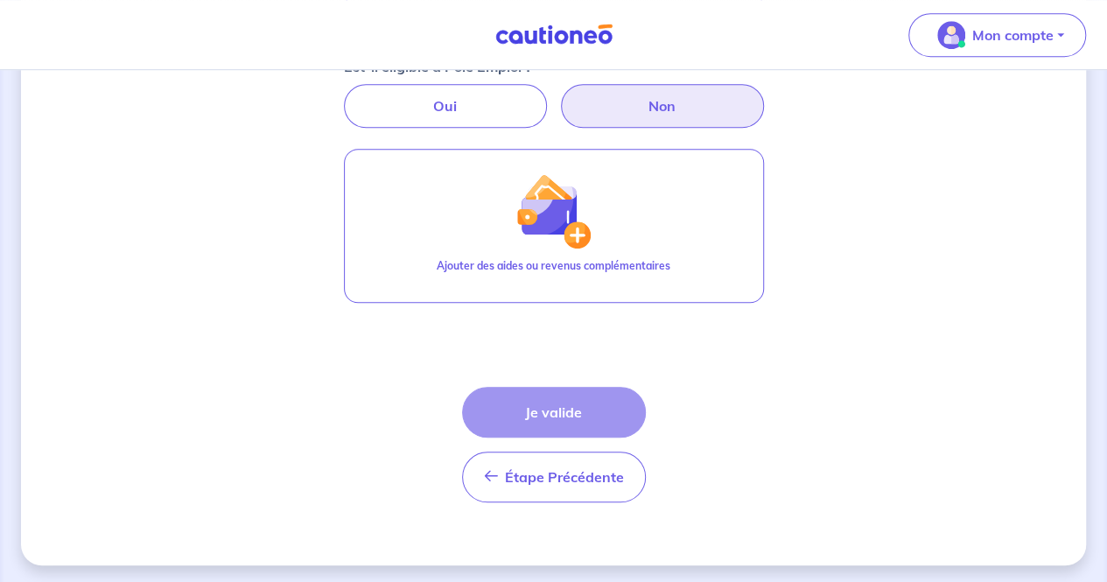
click at [547, 408] on div "Étape Précédente Précédent Je valide Je valide" at bounding box center [554, 445] width 184 height 116
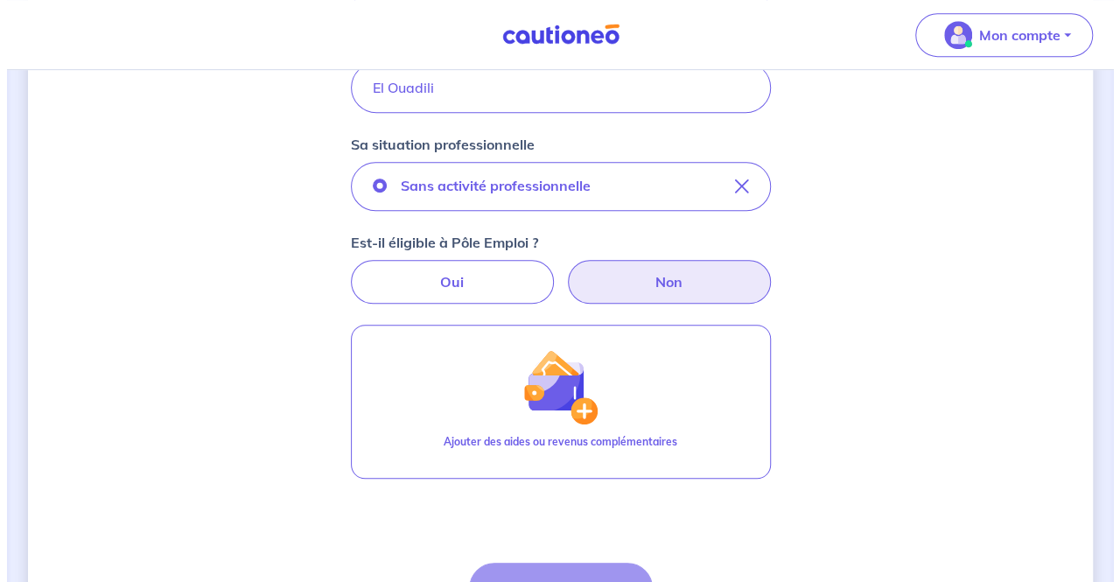
scroll to position [431, 0]
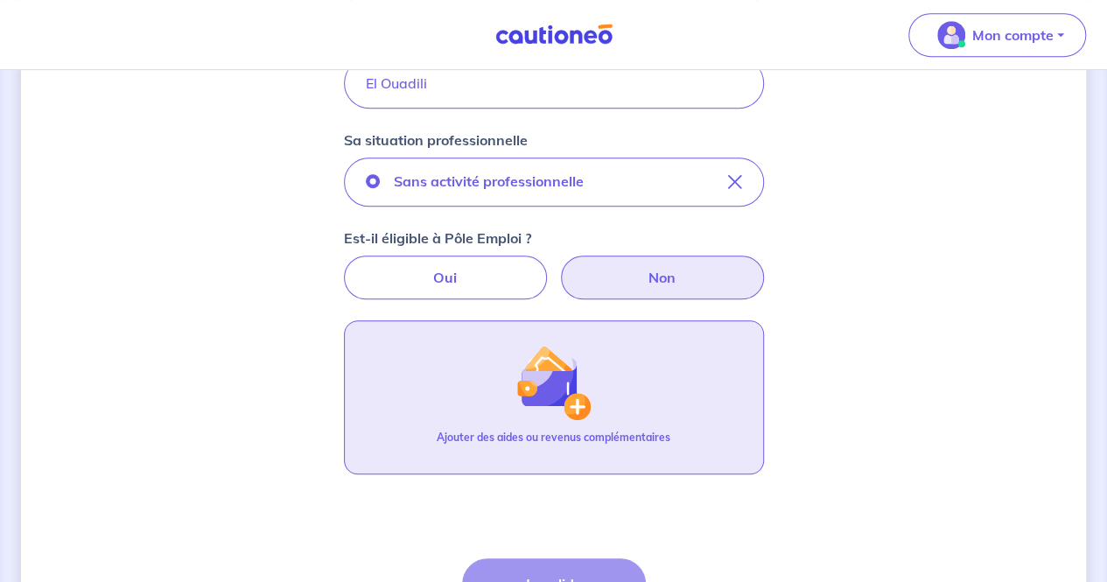
click at [708, 396] on button "Ajouter des aides ou revenus complémentaires" at bounding box center [554, 397] width 420 height 154
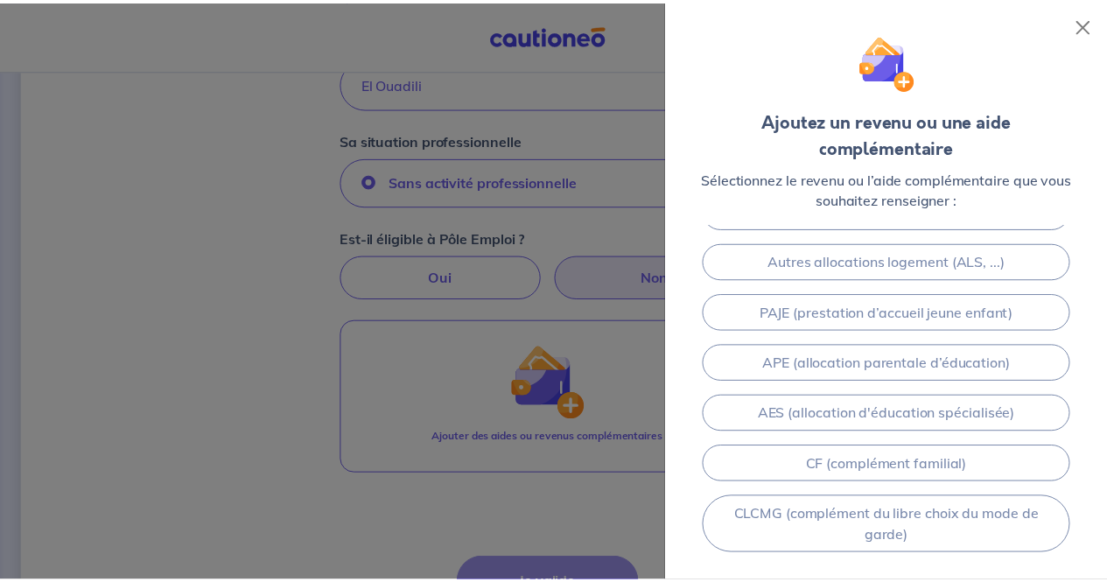
scroll to position [426, 0]
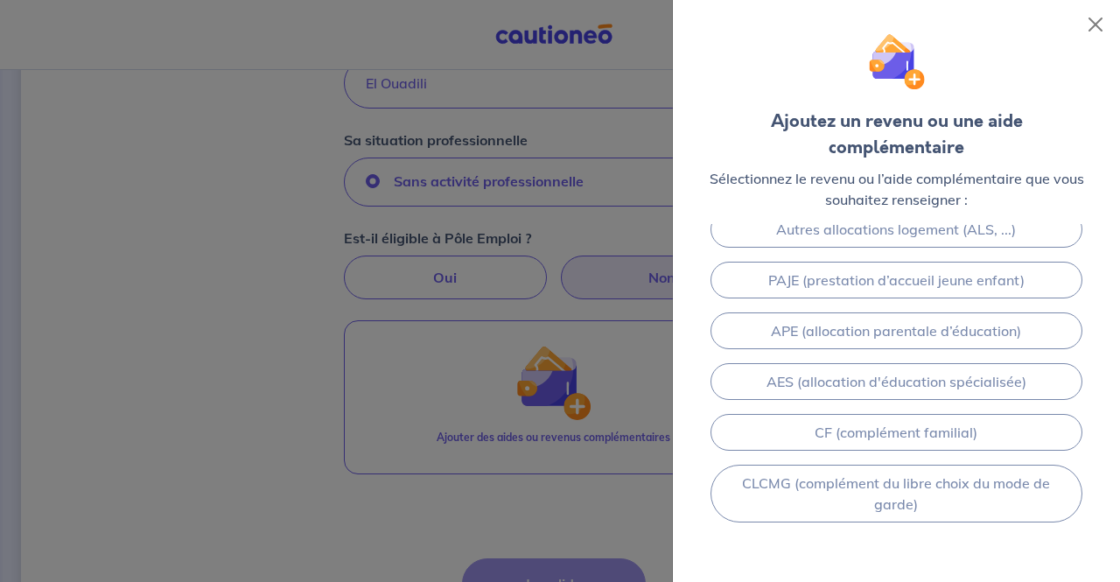
click at [436, 508] on div at bounding box center [560, 291] width 1120 height 582
click at [476, 503] on div at bounding box center [560, 291] width 1120 height 582
click at [1095, 25] on button "Close" at bounding box center [1096, 25] width 28 height 28
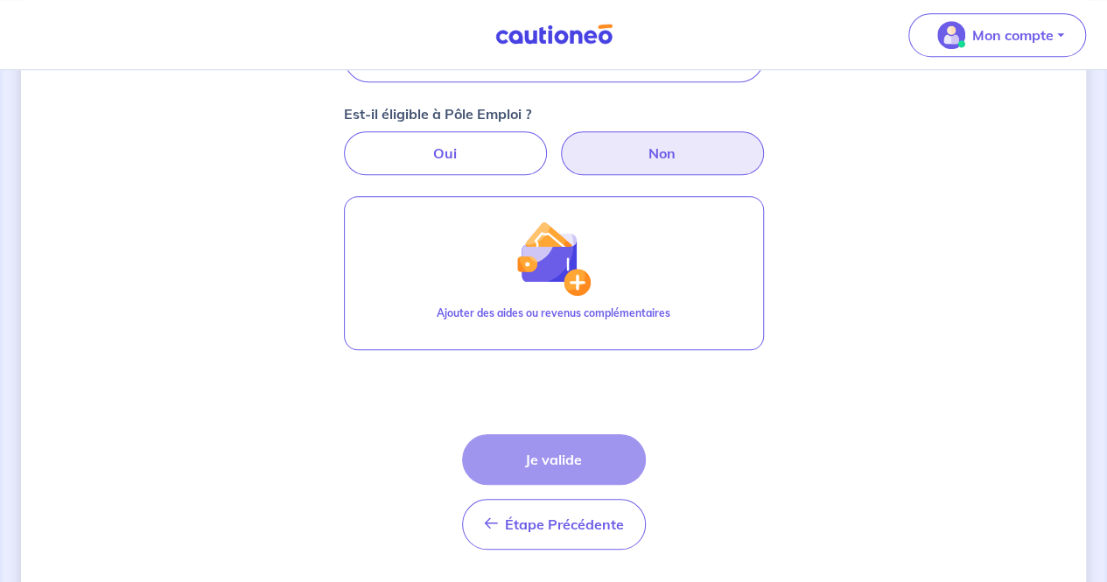
scroll to position [556, 0]
click at [571, 448] on div "Étape Précédente Précédent Je valide Je valide" at bounding box center [554, 491] width 184 height 116
click at [544, 457] on div "Étape Précédente Précédent Je valide Je valide" at bounding box center [554, 491] width 184 height 116
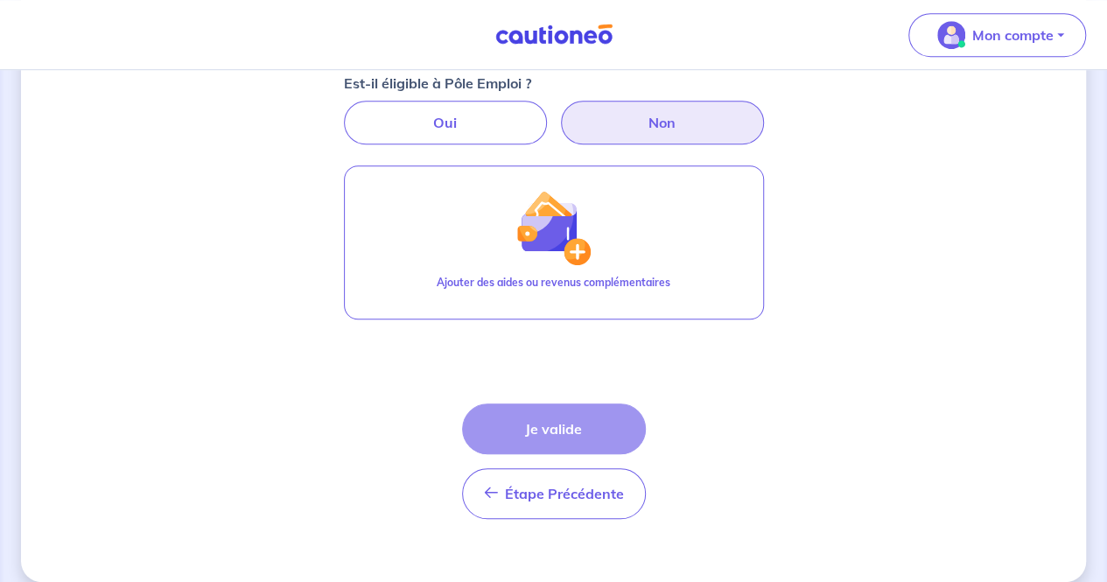
scroll to position [597, 0]
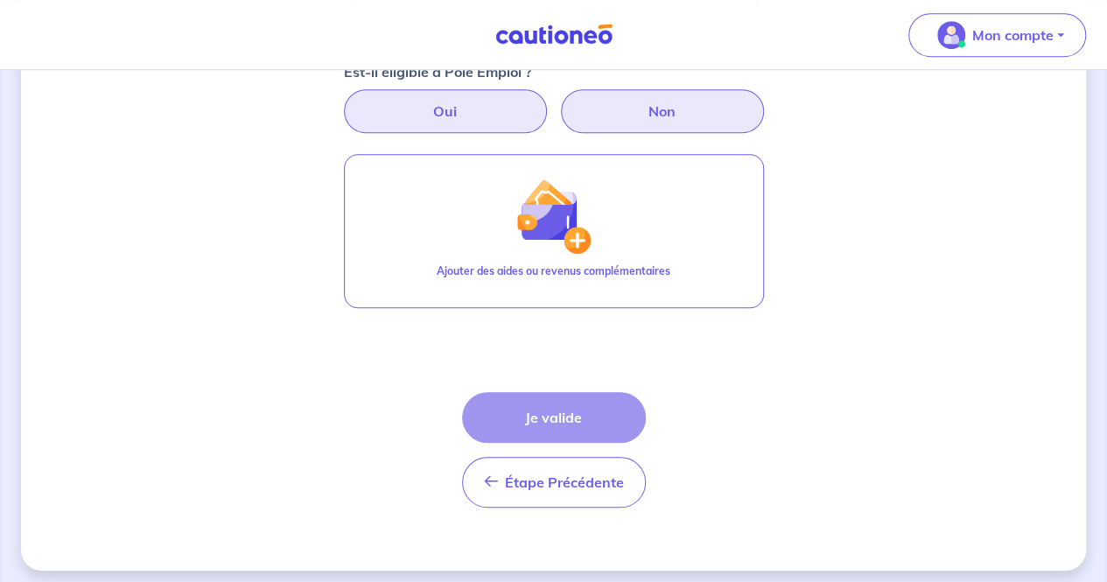
click at [386, 89] on label "Oui" at bounding box center [445, 111] width 203 height 44
click at [548, 89] on input "Oui" at bounding box center [553, 94] width 11 height 11
radio input "true"
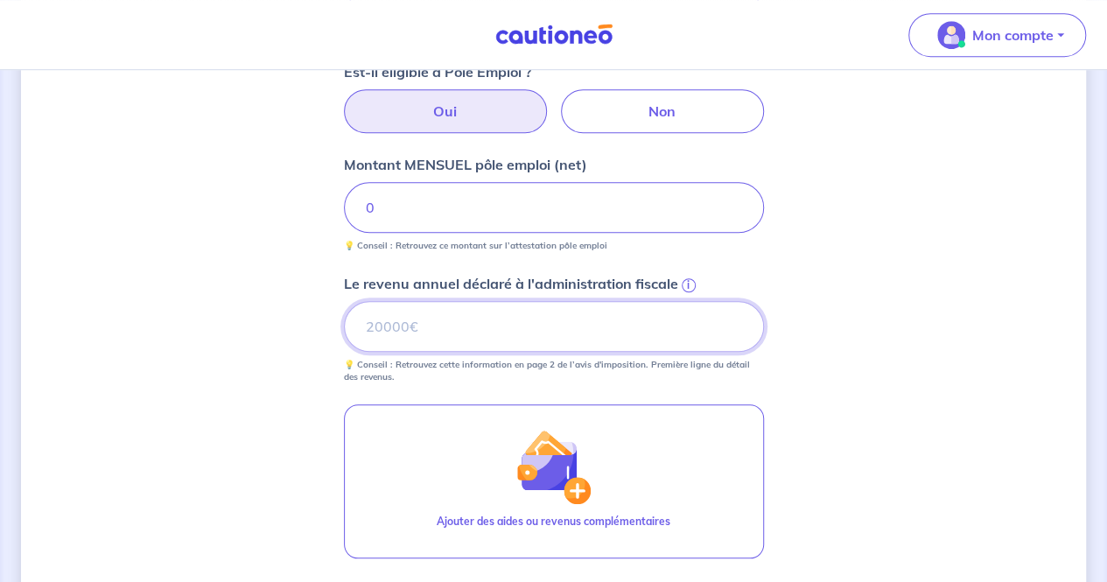
click at [485, 330] on input "Le revenu annuel déclaré à l'administration fiscale i" at bounding box center [554, 326] width 420 height 51
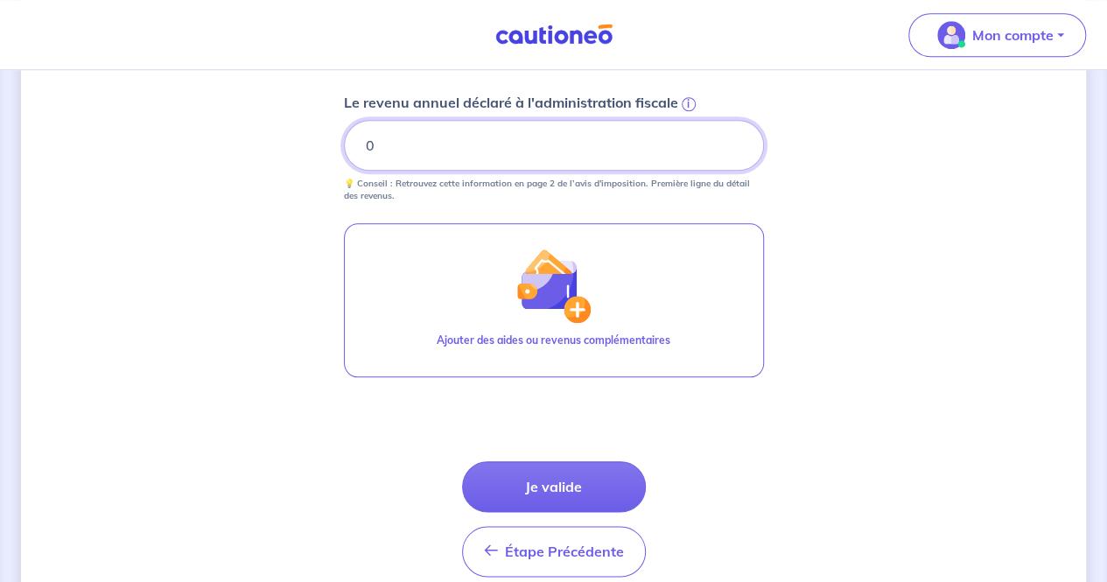
scroll to position [780, 0]
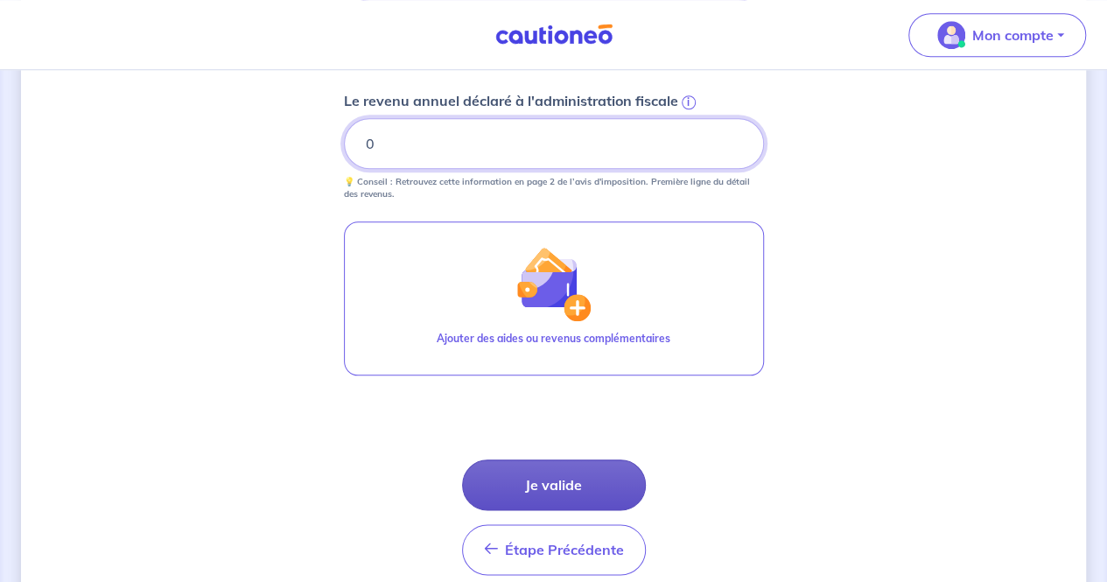
type input "0"
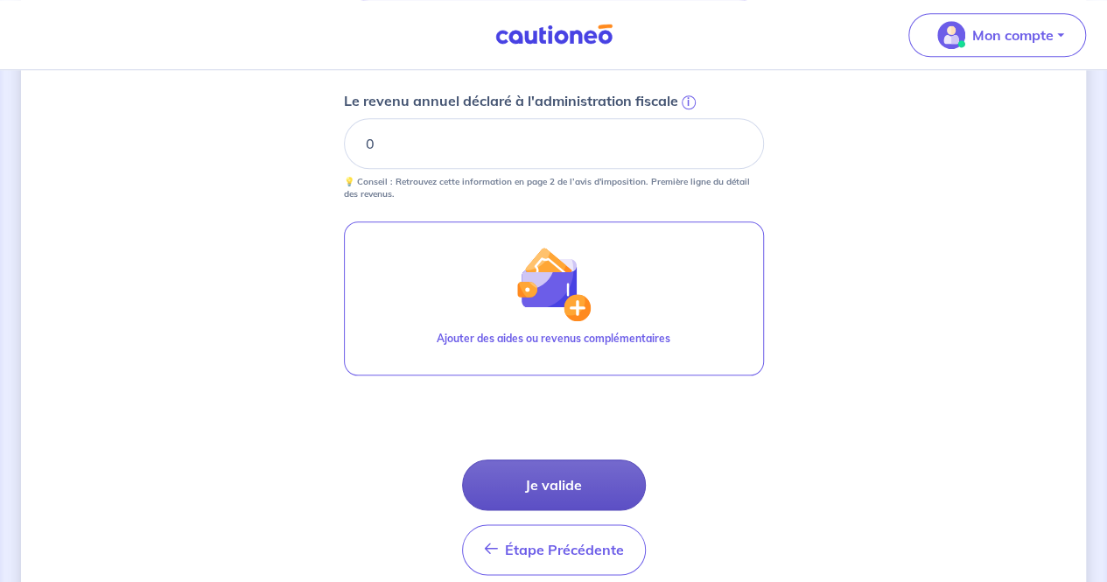
click at [583, 475] on button "Je valide" at bounding box center [554, 485] width 184 height 51
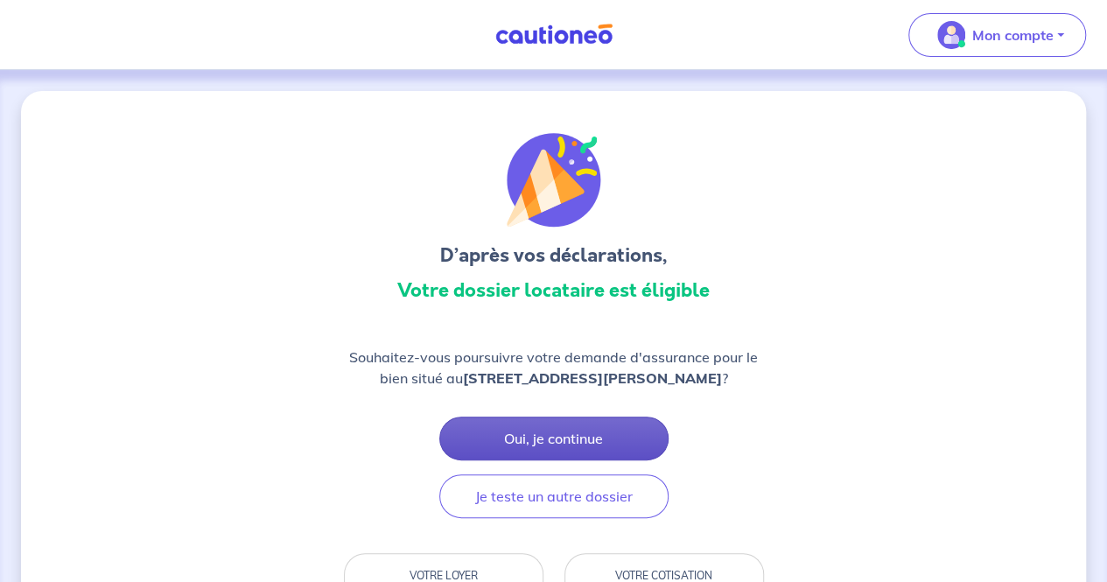
click at [539, 451] on button "Oui, je continue" at bounding box center [553, 439] width 229 height 44
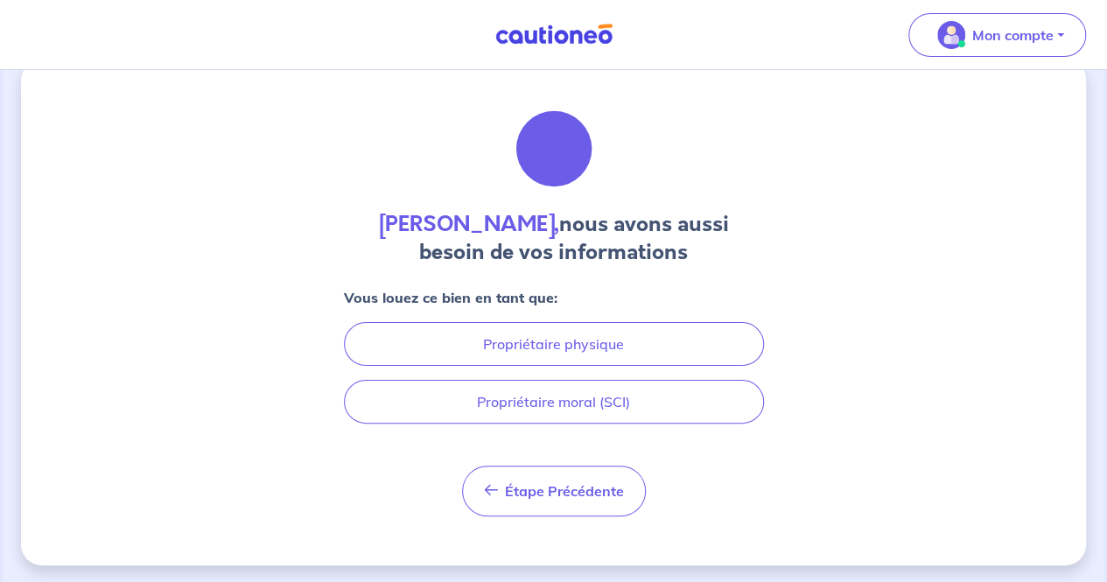
scroll to position [33, 0]
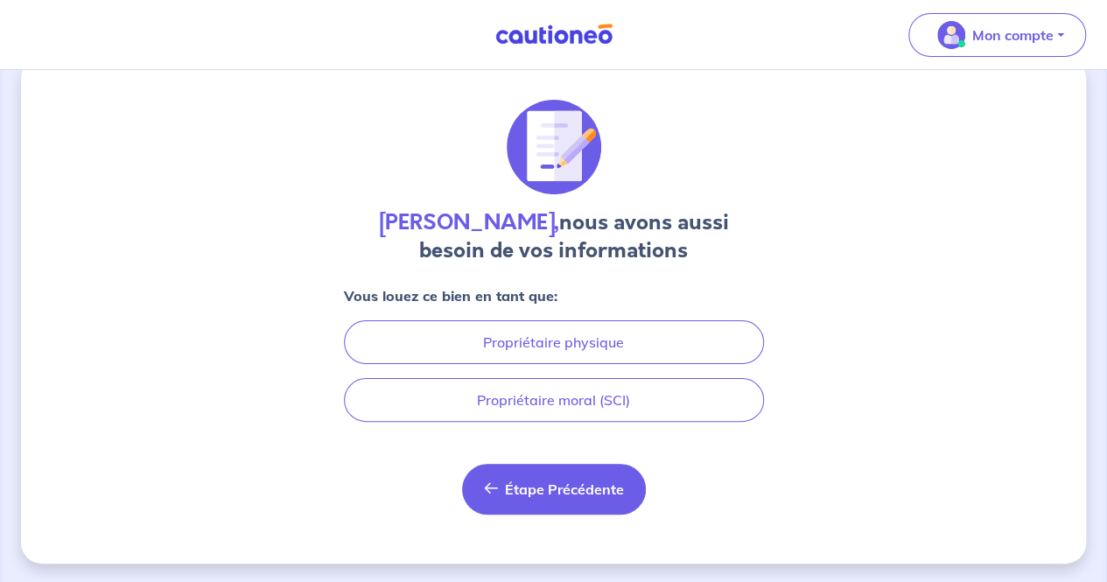
click at [558, 491] on span "Étape Précédente" at bounding box center [564, 490] width 119 height 18
